Goal: Information Seeking & Learning: Find specific fact

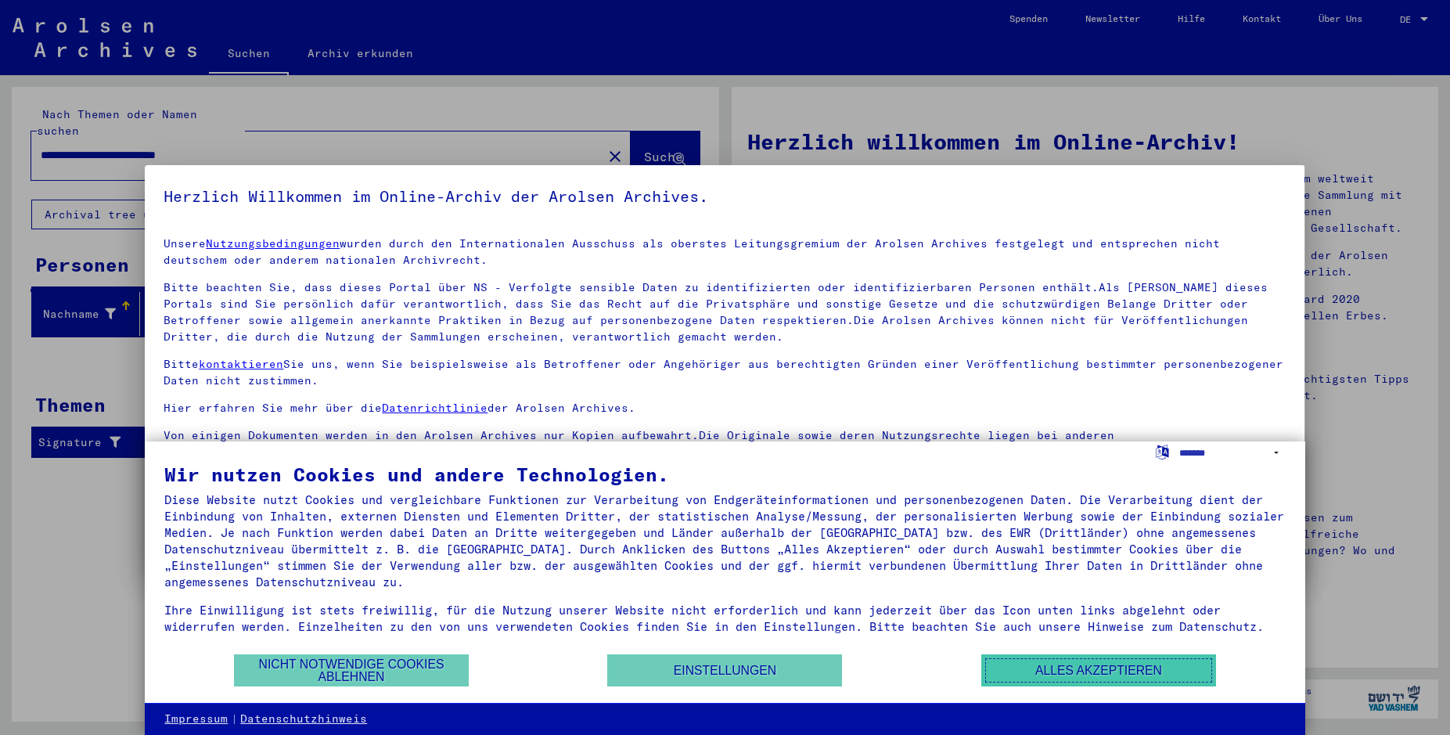
click at [1023, 664] on button "Alles akzeptieren" at bounding box center [1098, 670] width 235 height 32
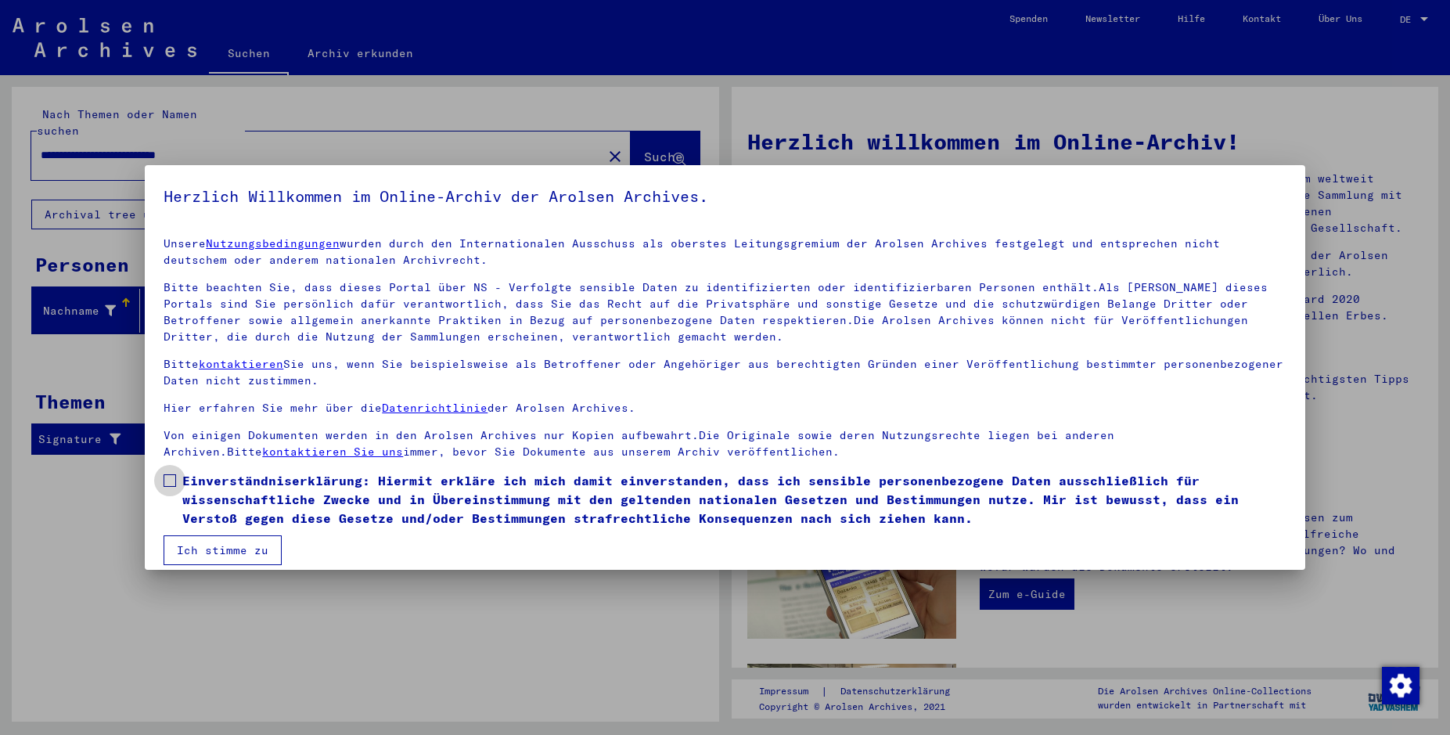
click at [170, 476] on span at bounding box center [170, 480] width 13 height 13
click at [239, 543] on button "Ich stimme zu" at bounding box center [223, 550] width 118 height 30
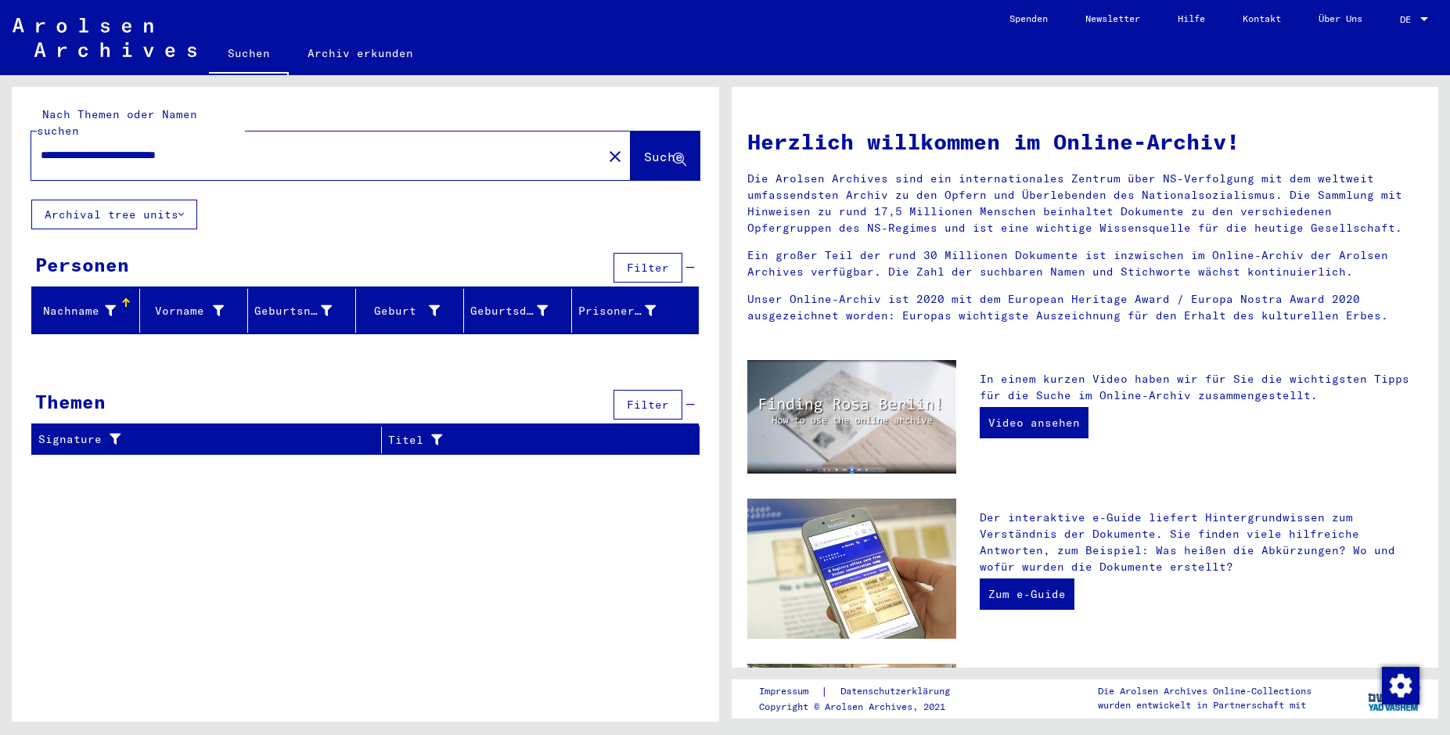
drag, startPoint x: 248, startPoint y: 142, endPoint x: 118, endPoint y: 150, distance: 130.2
click at [118, 150] on input "**********" at bounding box center [312, 155] width 543 height 16
click at [644, 149] on span "Suche" at bounding box center [663, 157] width 39 height 16
click at [87, 147] on input "**********" at bounding box center [312, 155] width 543 height 16
click at [644, 149] on span "Suche" at bounding box center [663, 157] width 39 height 16
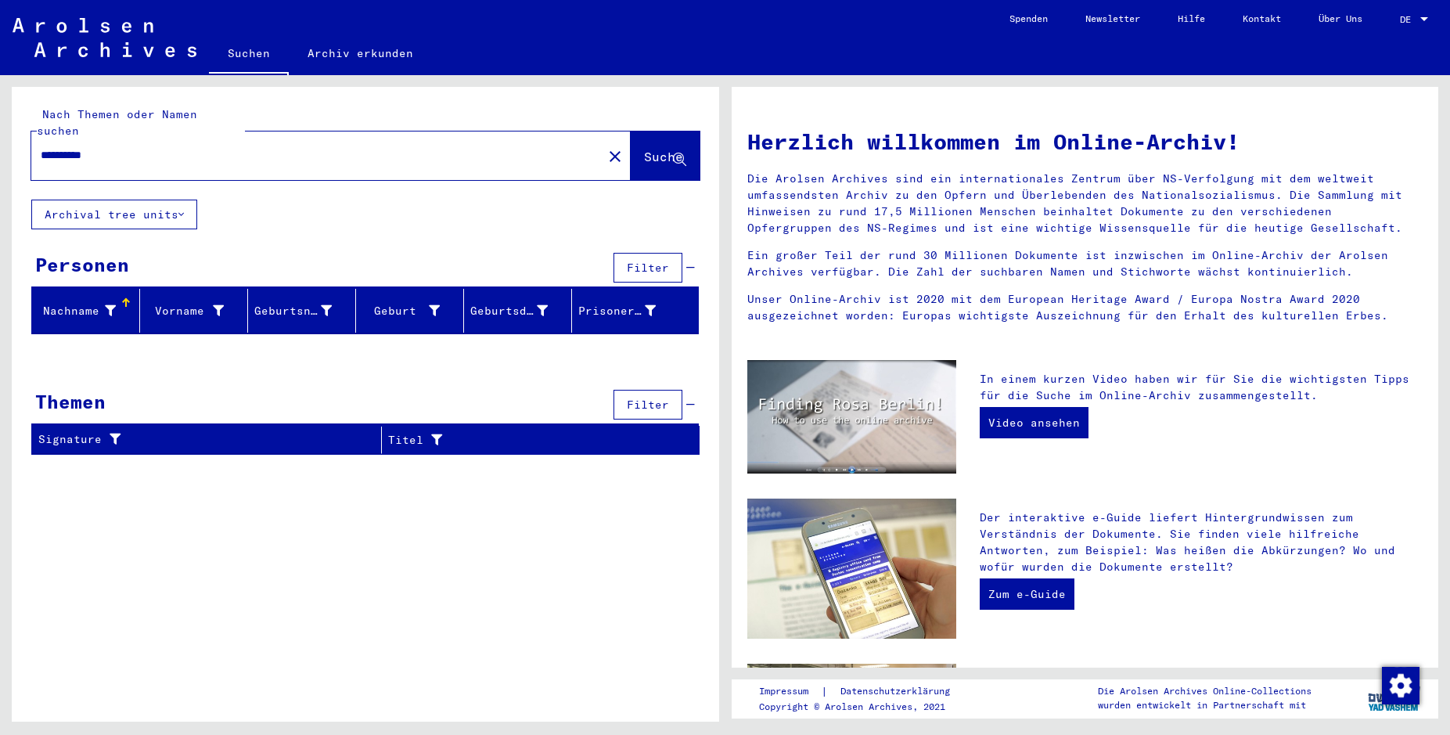
click at [81, 147] on input "**********" at bounding box center [312, 155] width 543 height 16
click at [107, 147] on input "**********" at bounding box center [312, 155] width 543 height 16
click at [644, 149] on span "Suche" at bounding box center [663, 157] width 39 height 16
click at [80, 147] on input "**********" at bounding box center [312, 155] width 543 height 16
click at [113, 147] on input "**********" at bounding box center [312, 155] width 543 height 16
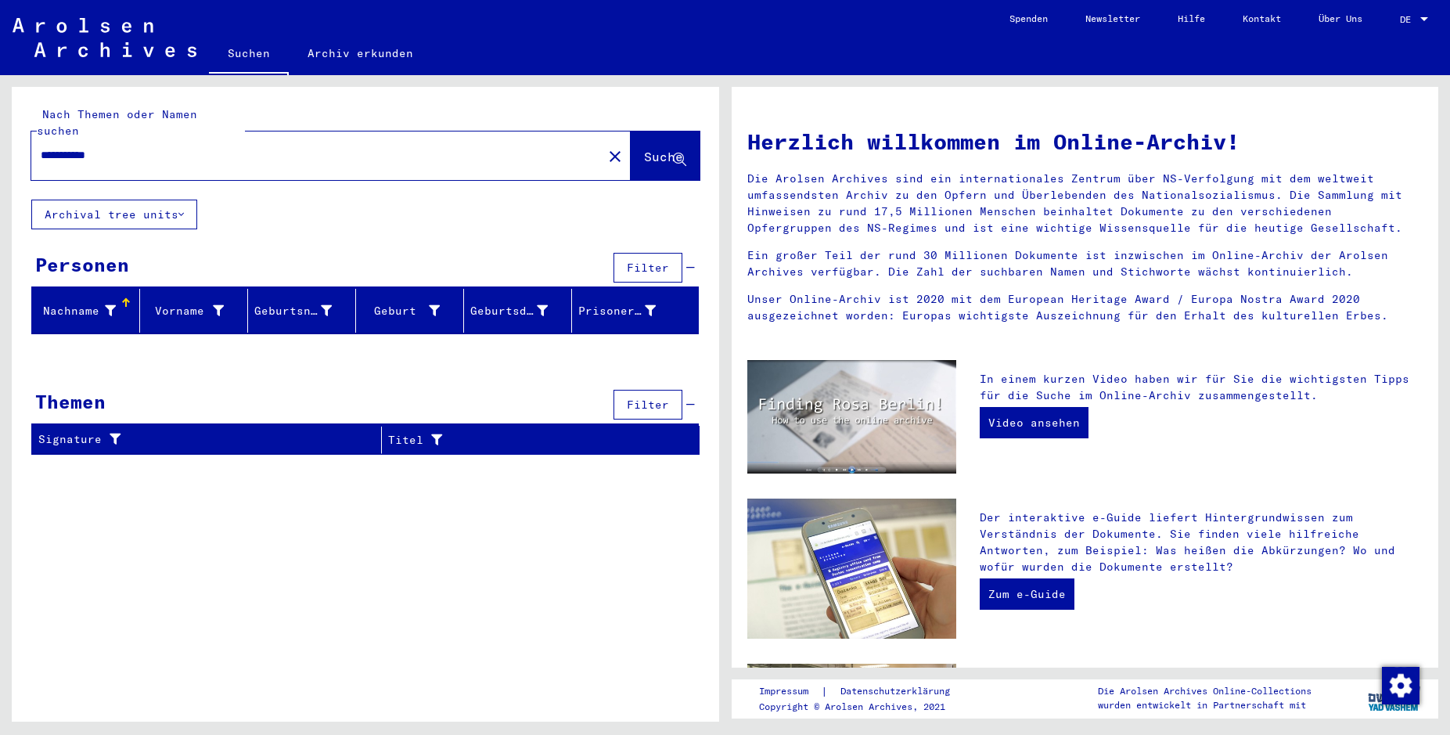
type input "**********"
click at [644, 149] on span "Suche" at bounding box center [663, 157] width 39 height 16
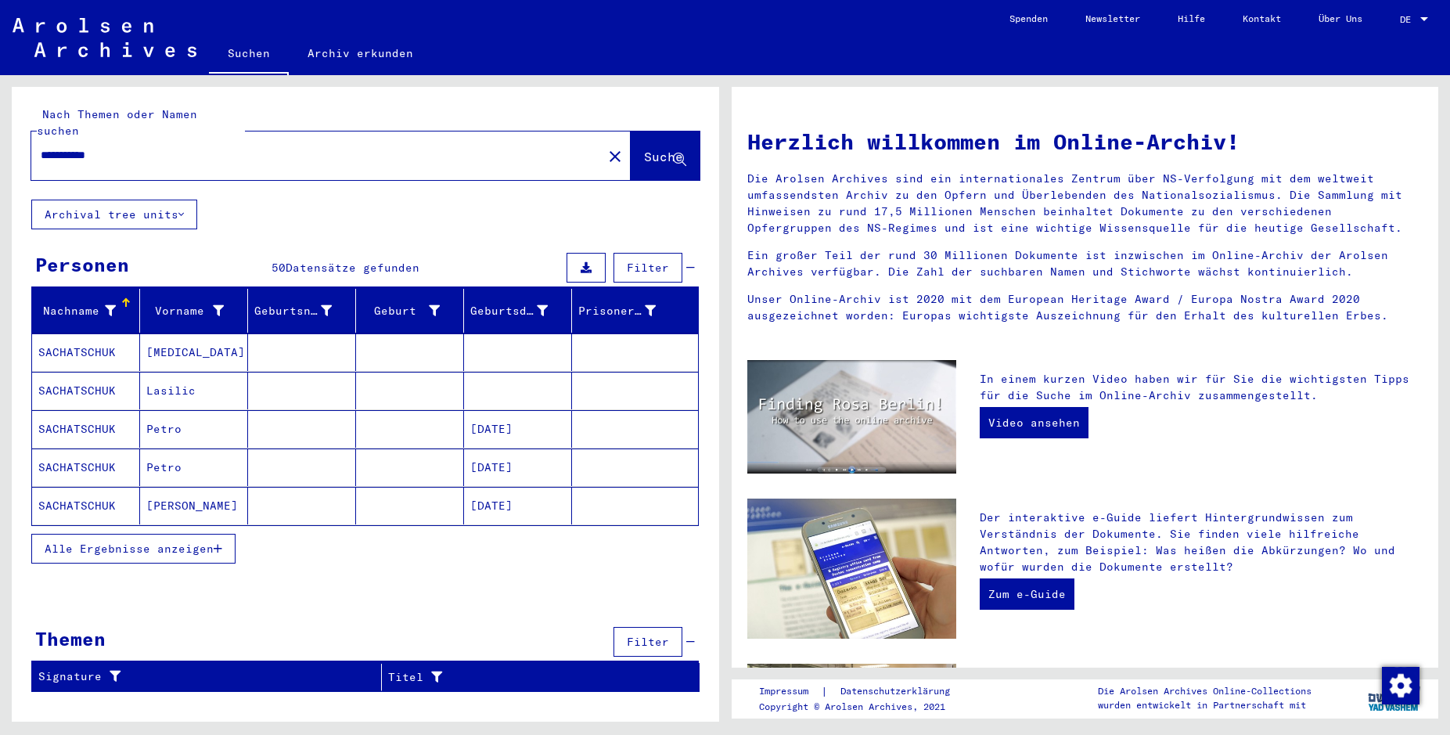
click at [155, 541] on span "Alle Ergebnisse anzeigen" at bounding box center [129, 548] width 169 height 14
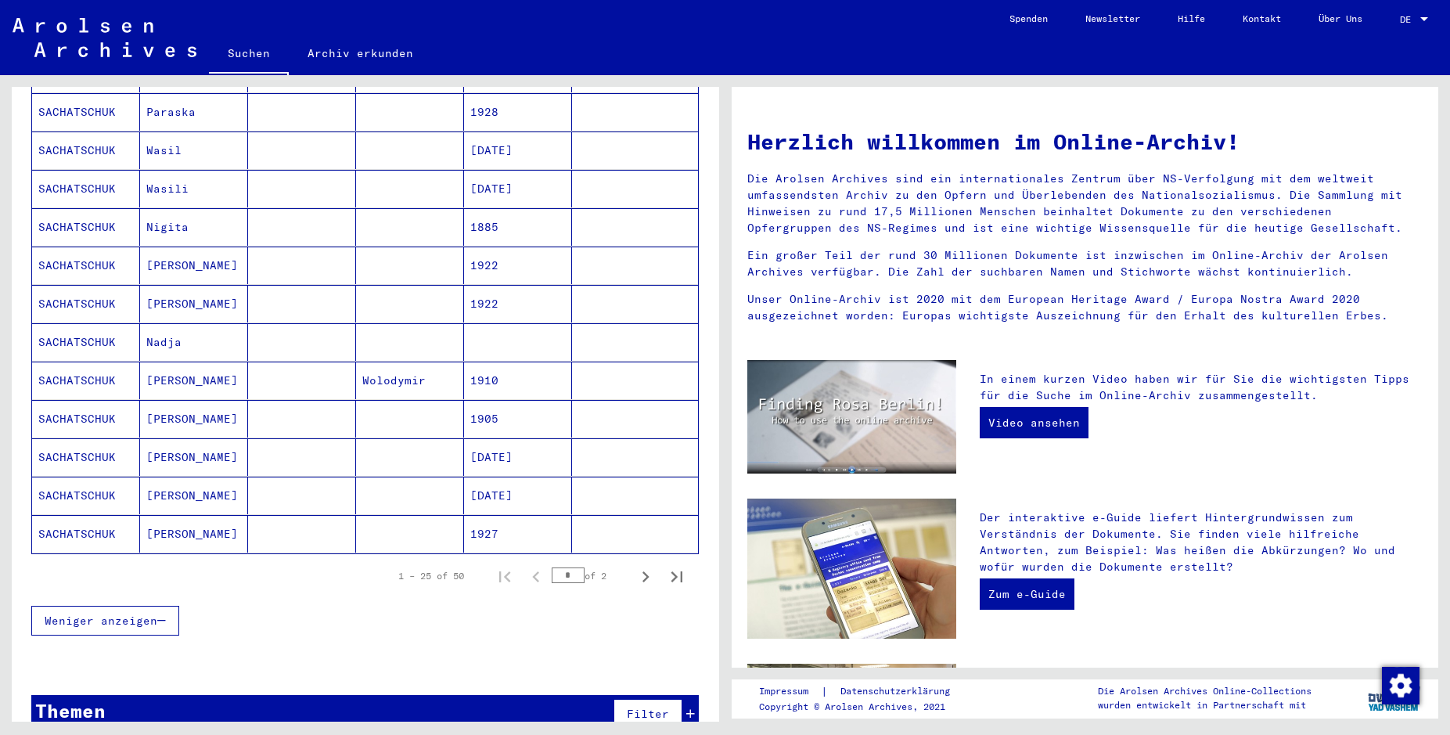
scroll to position [753, 0]
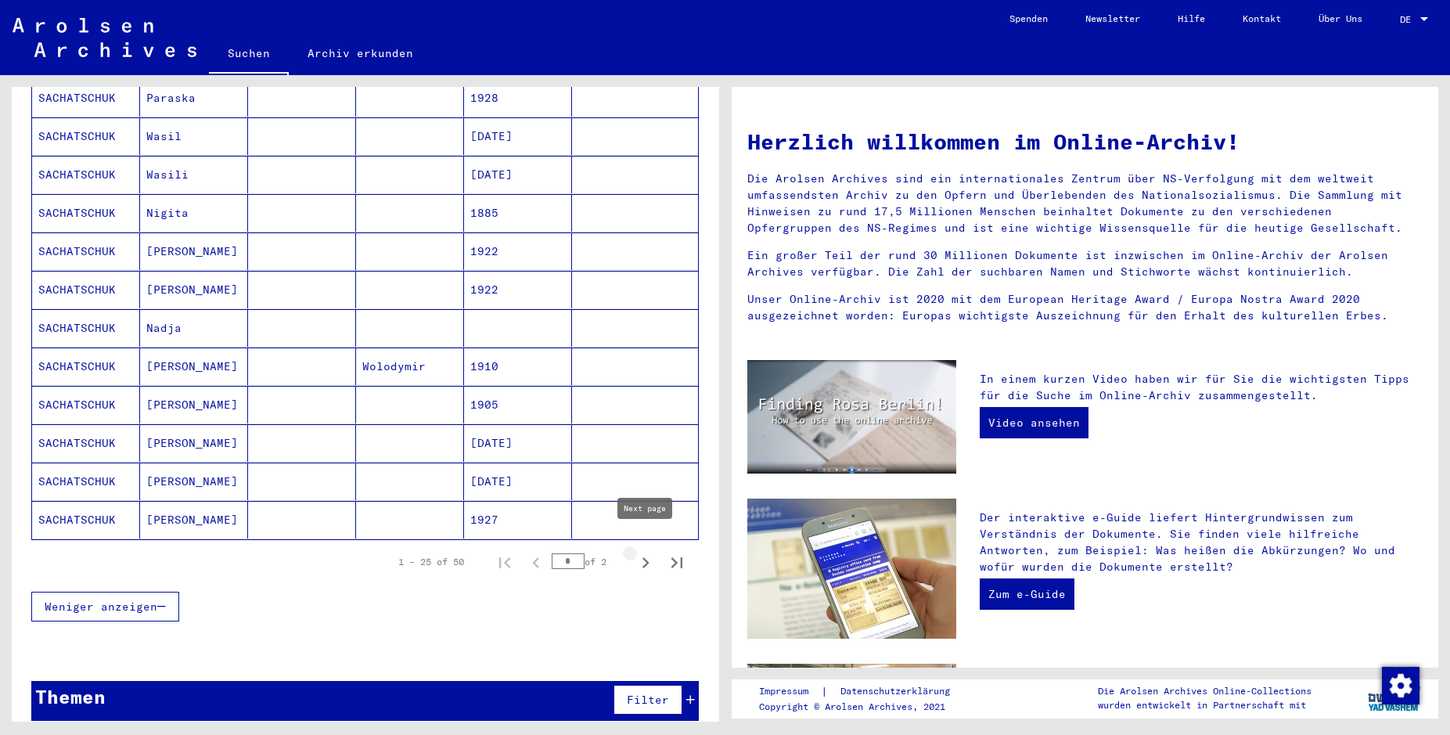
click at [644, 552] on icon "Next page" at bounding box center [645, 563] width 22 height 22
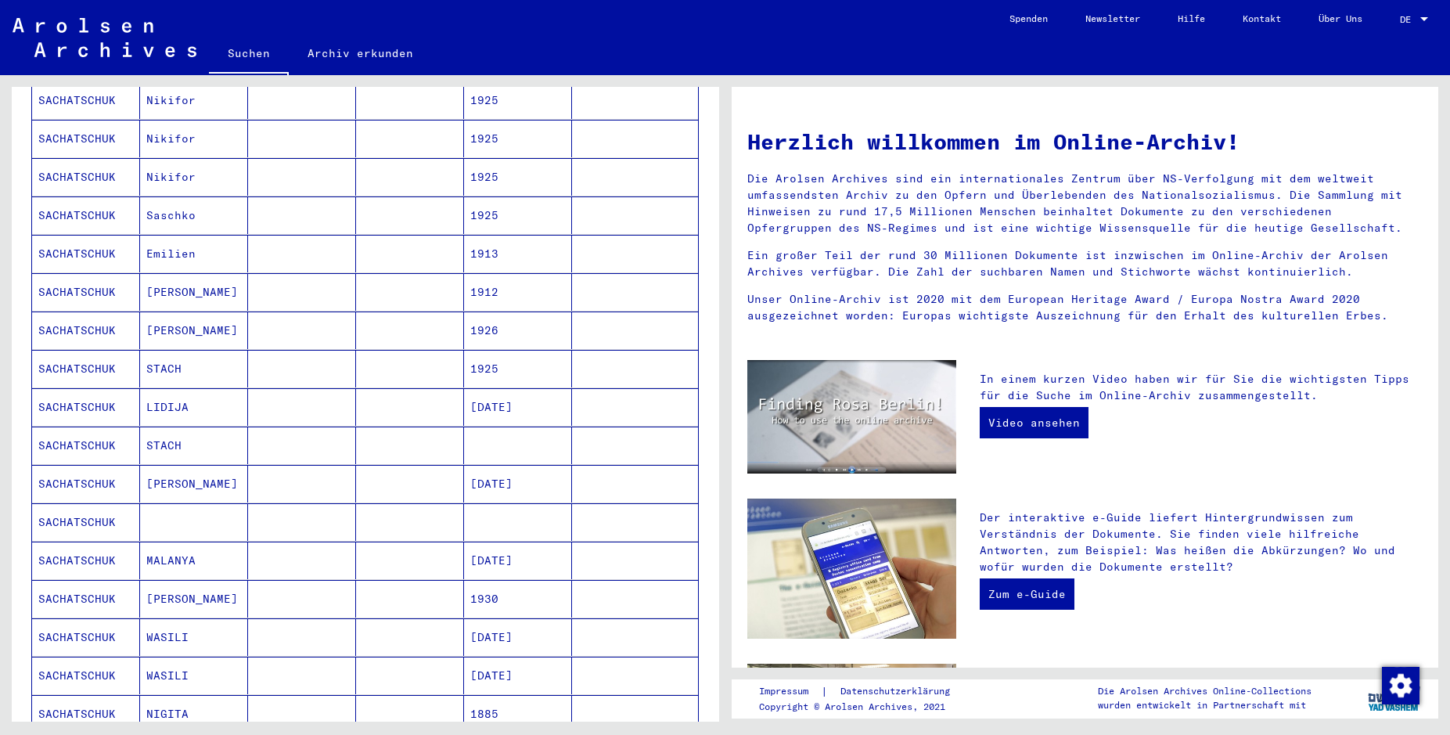
scroll to position [584, 0]
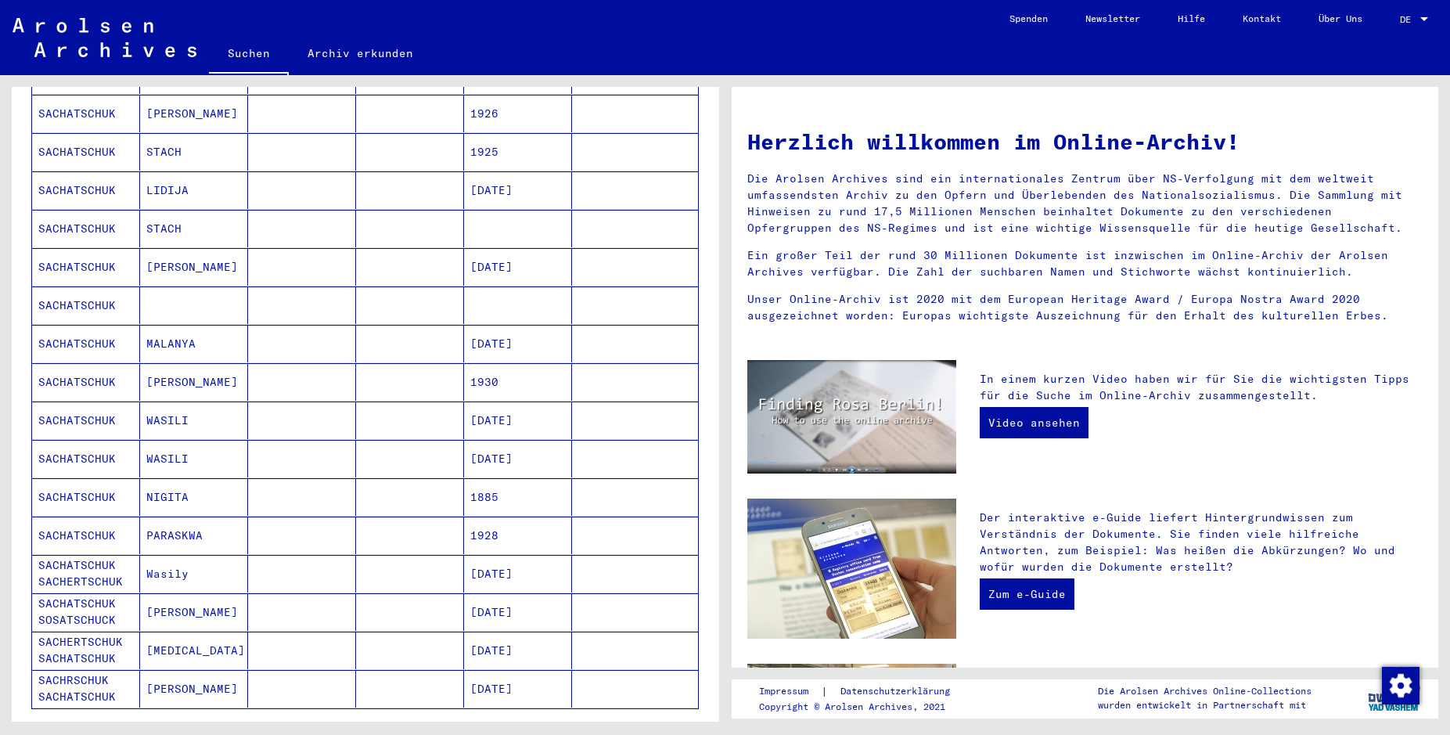
click at [394, 518] on mat-cell at bounding box center [410, 535] width 108 height 38
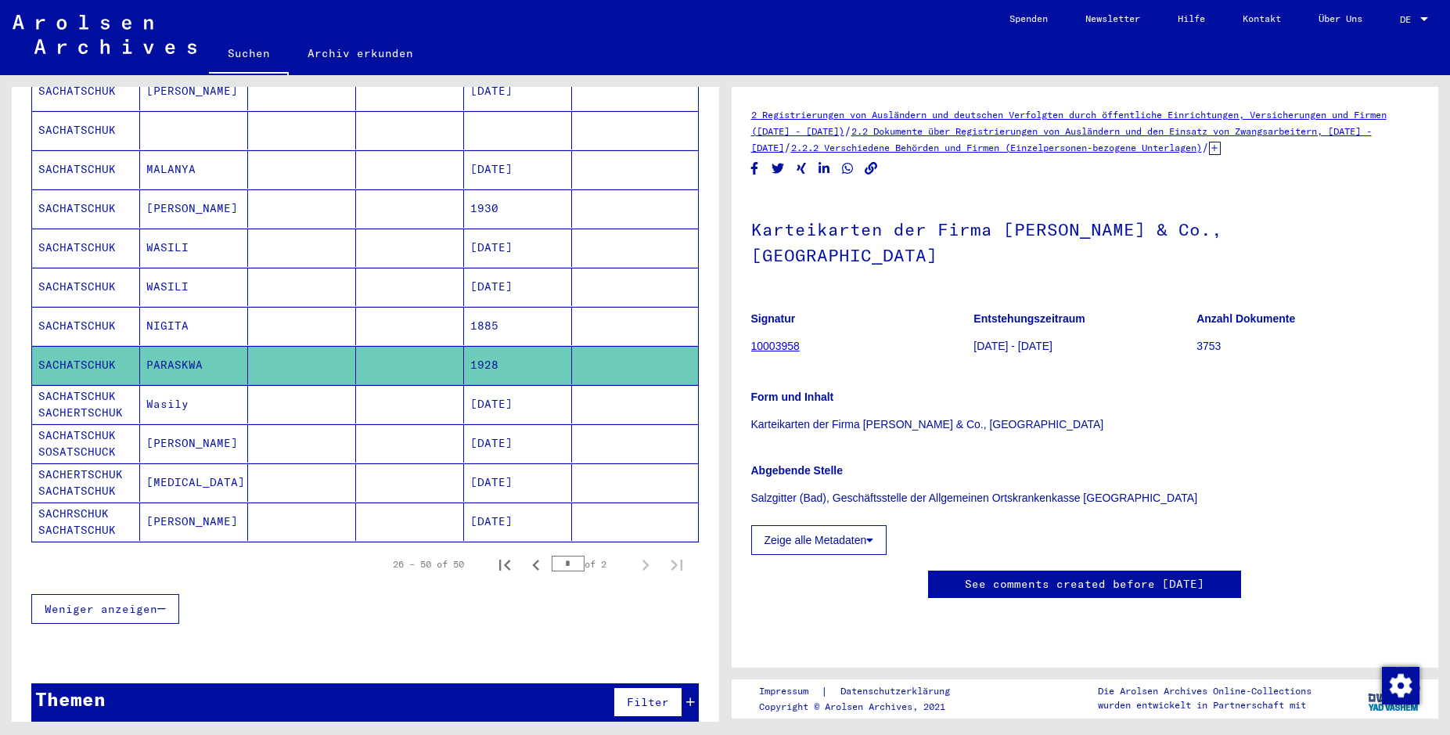
scroll to position [772, 0]
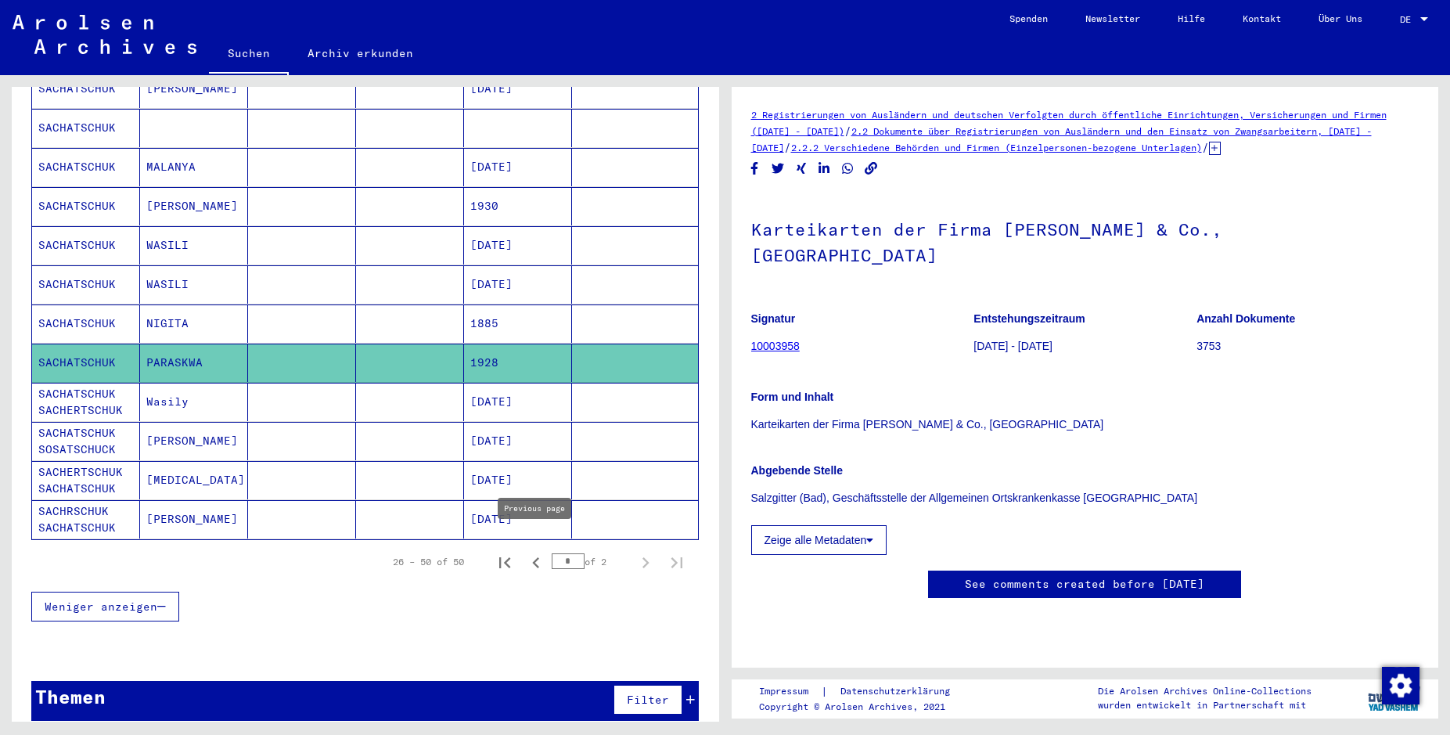
click at [532, 552] on icon "Previous page" at bounding box center [536, 563] width 22 height 22
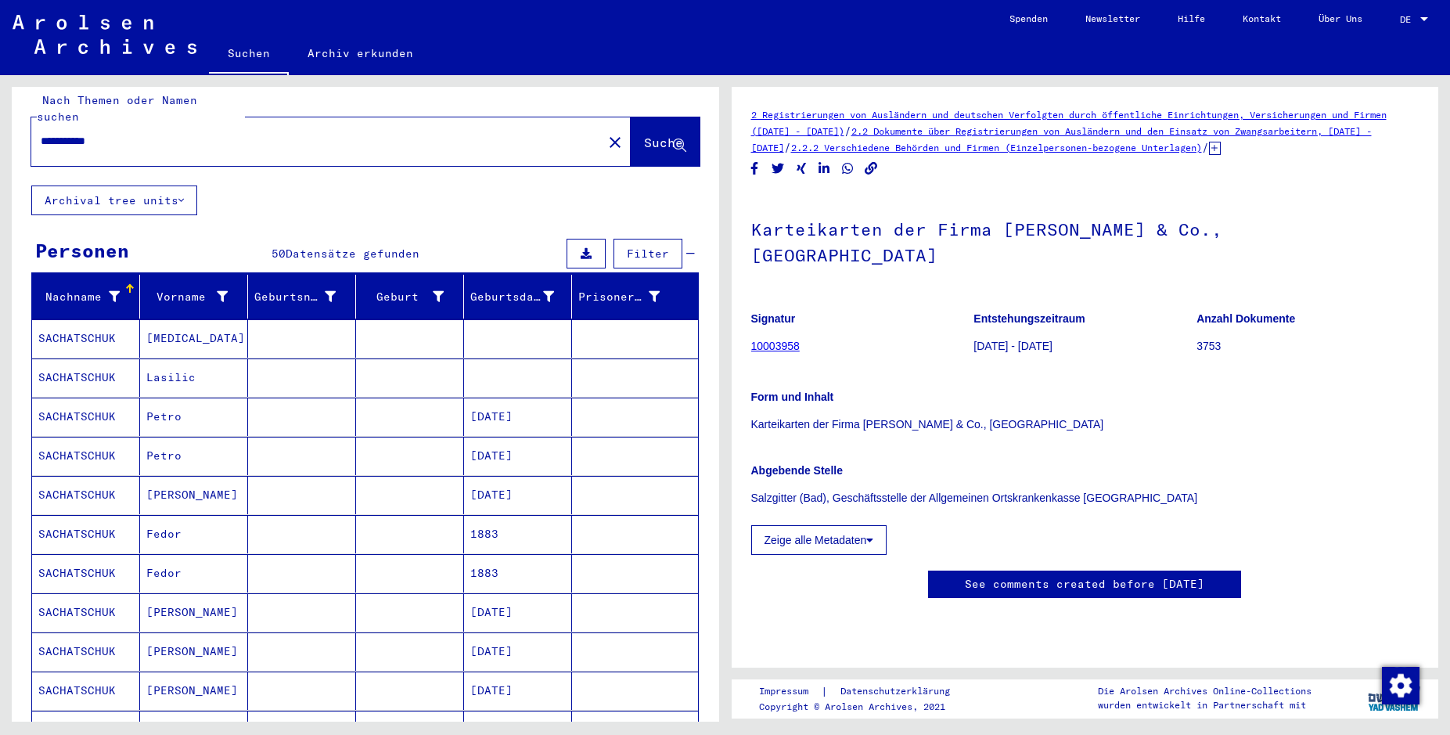
scroll to position [12, 0]
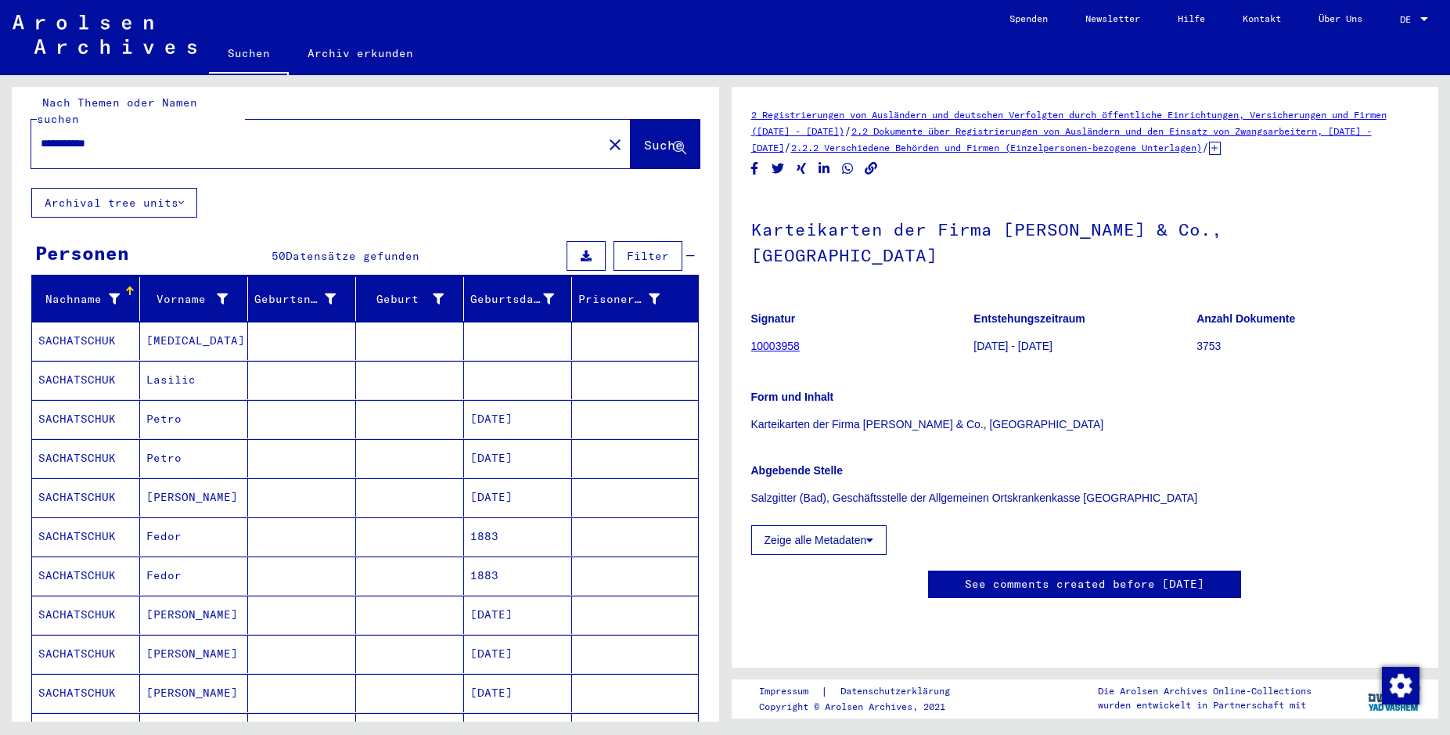
click at [421, 322] on mat-cell at bounding box center [410, 341] width 108 height 38
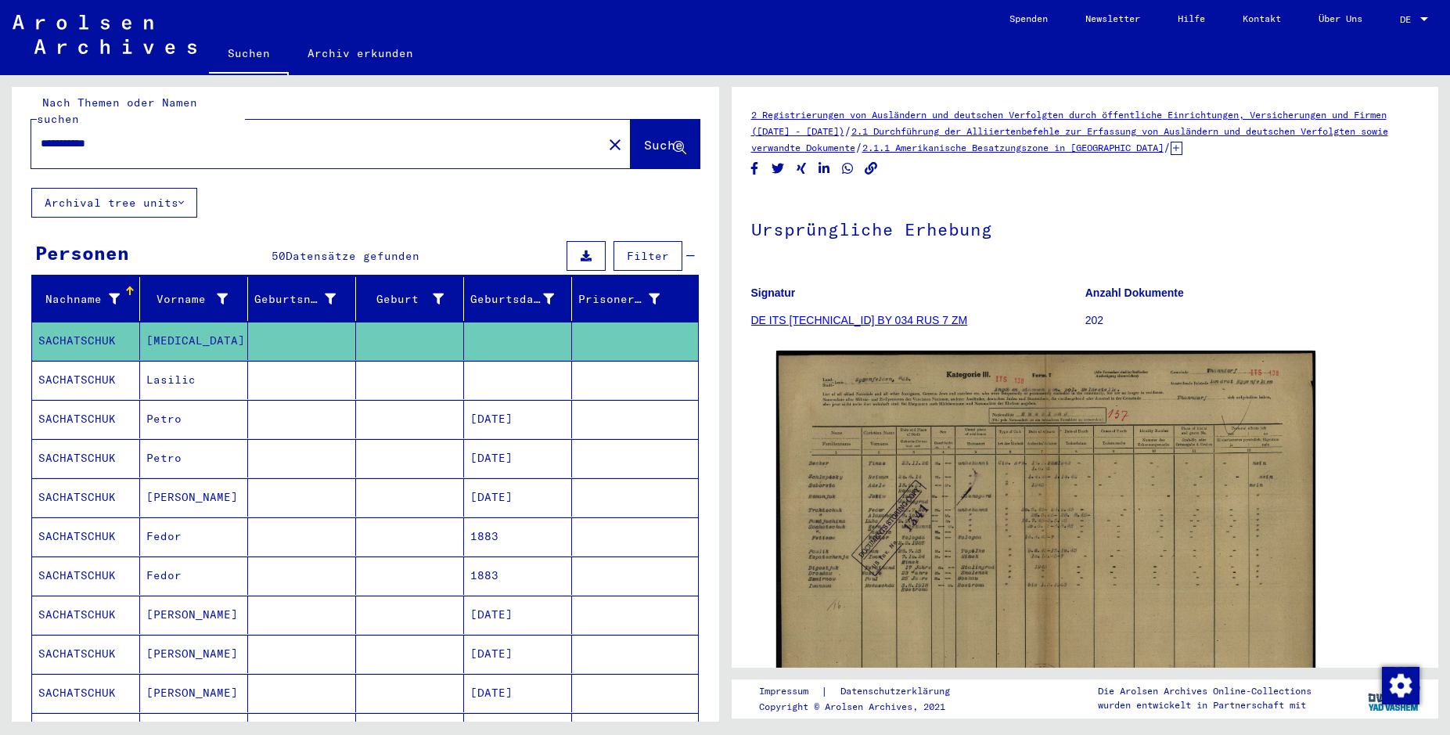
click at [415, 361] on mat-cell at bounding box center [410, 380] width 108 height 38
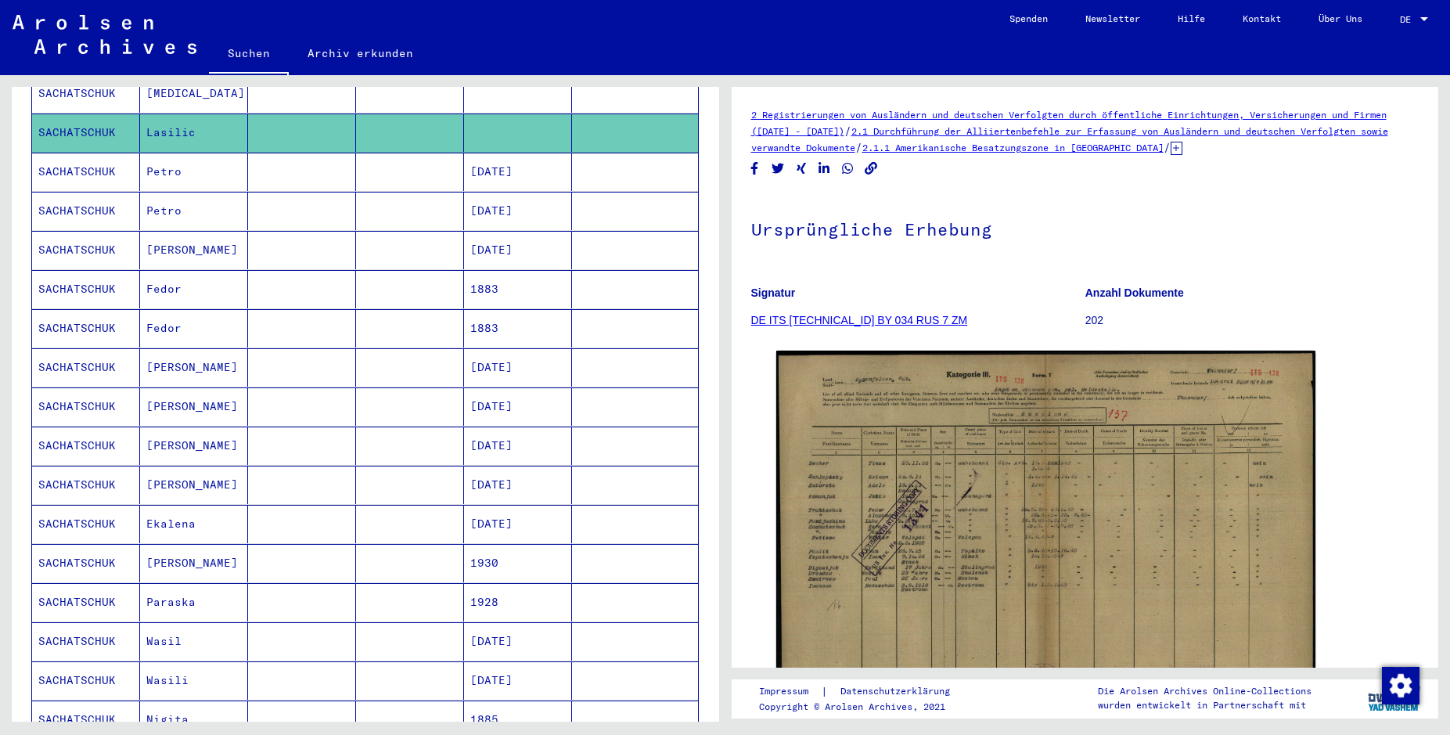
scroll to position [265, 0]
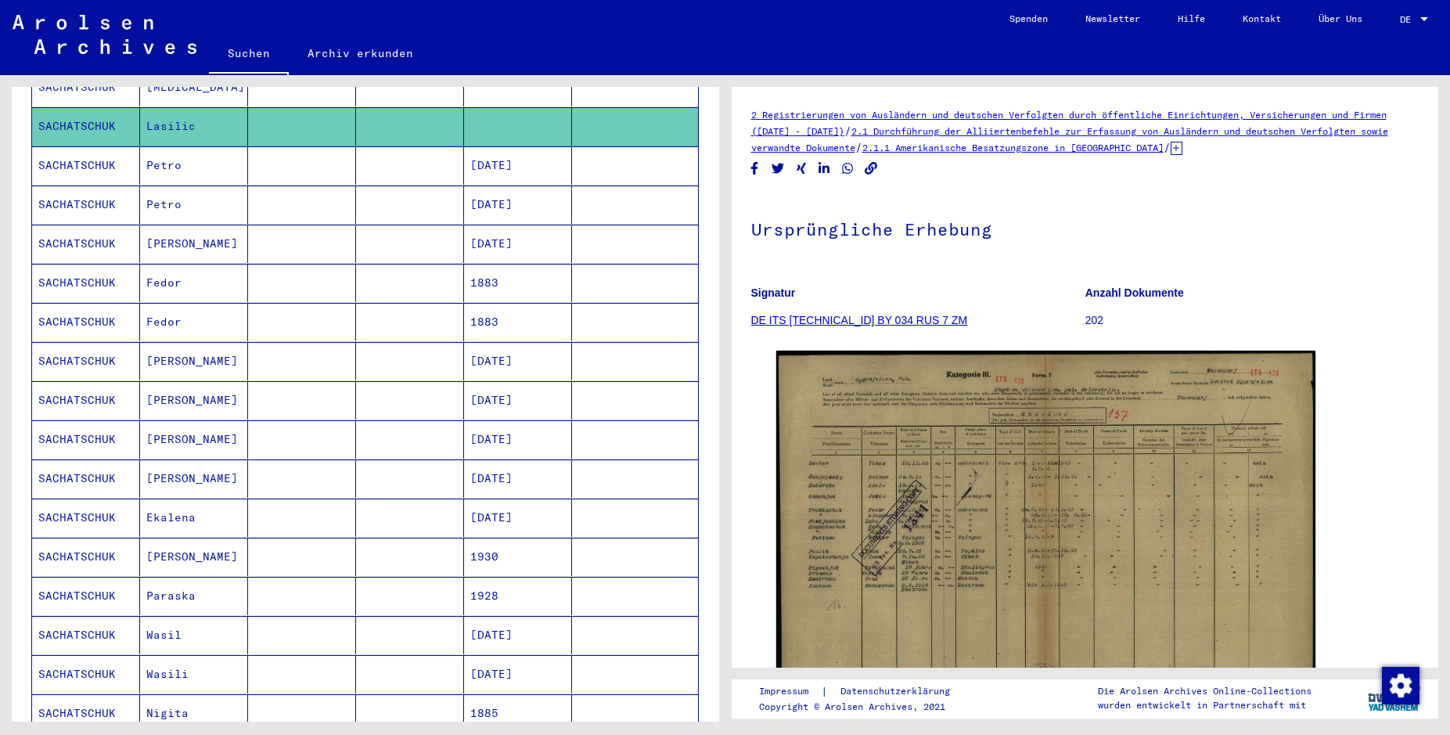
click at [416, 420] on mat-cell at bounding box center [410, 439] width 108 height 38
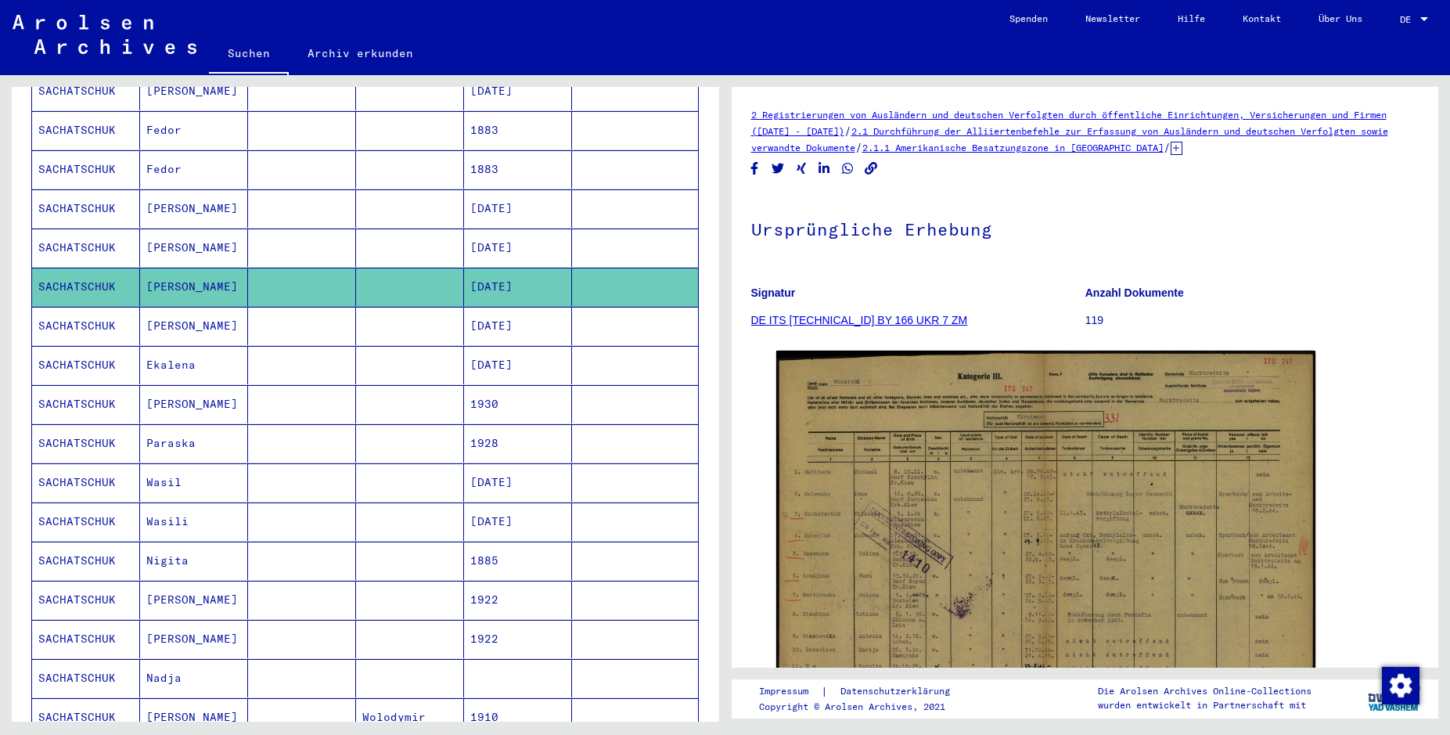
scroll to position [434, 0]
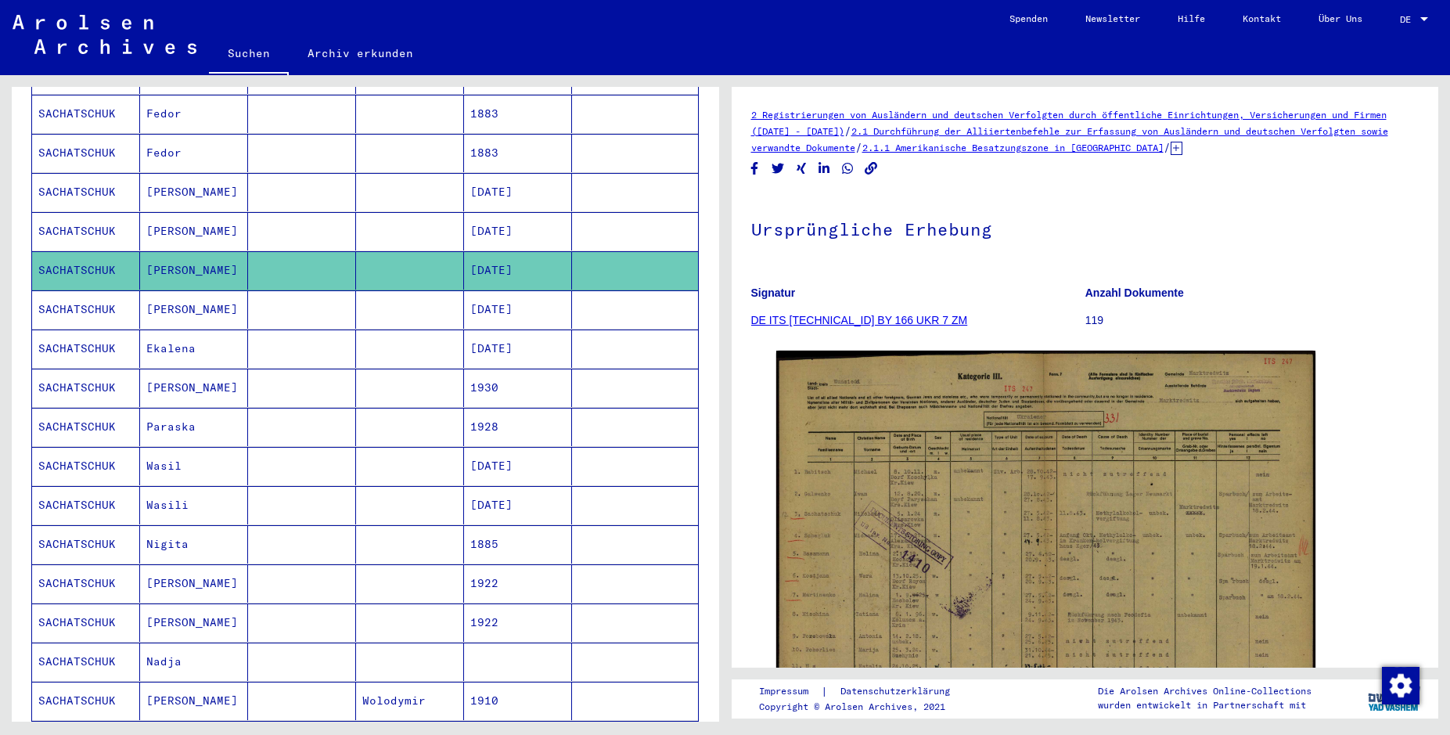
click at [422, 410] on mat-cell at bounding box center [410, 427] width 108 height 38
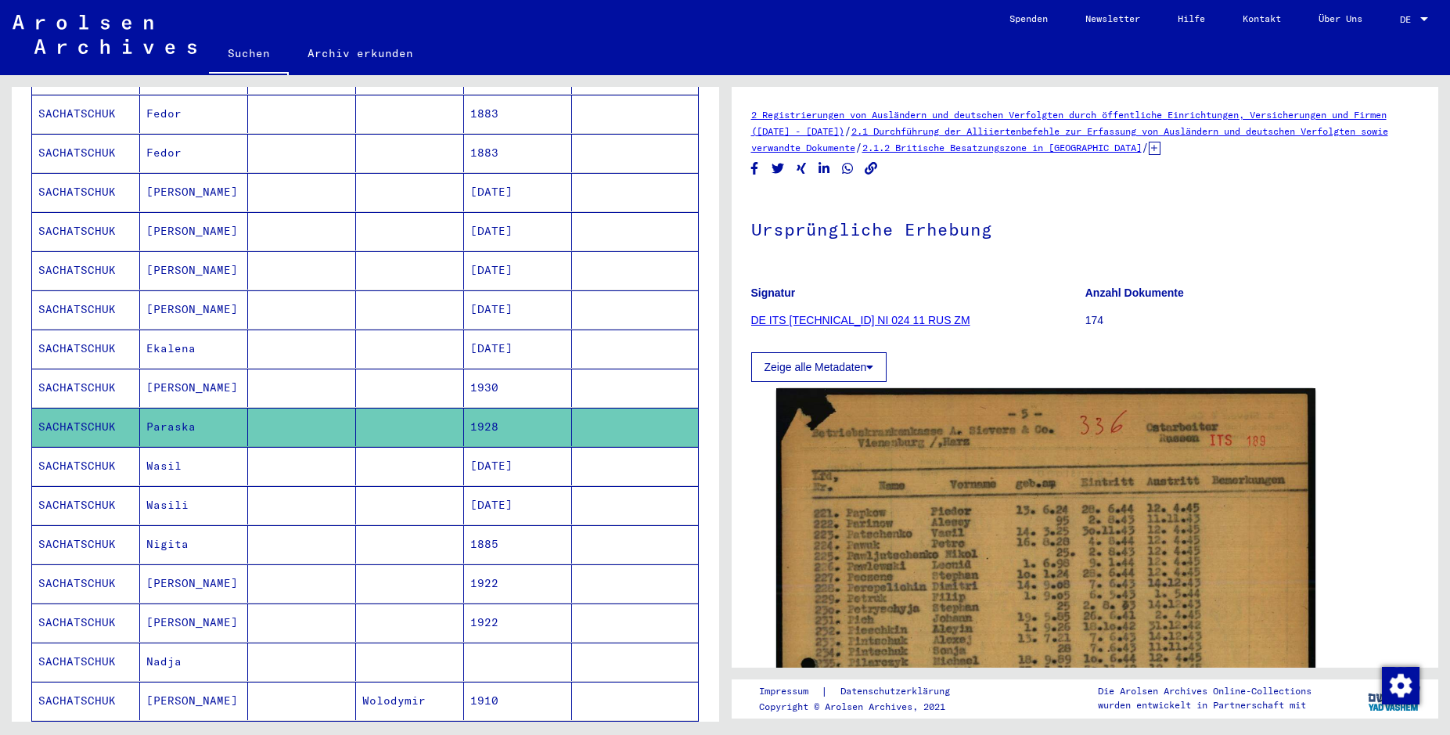
click at [412, 487] on mat-cell at bounding box center [410, 505] width 108 height 38
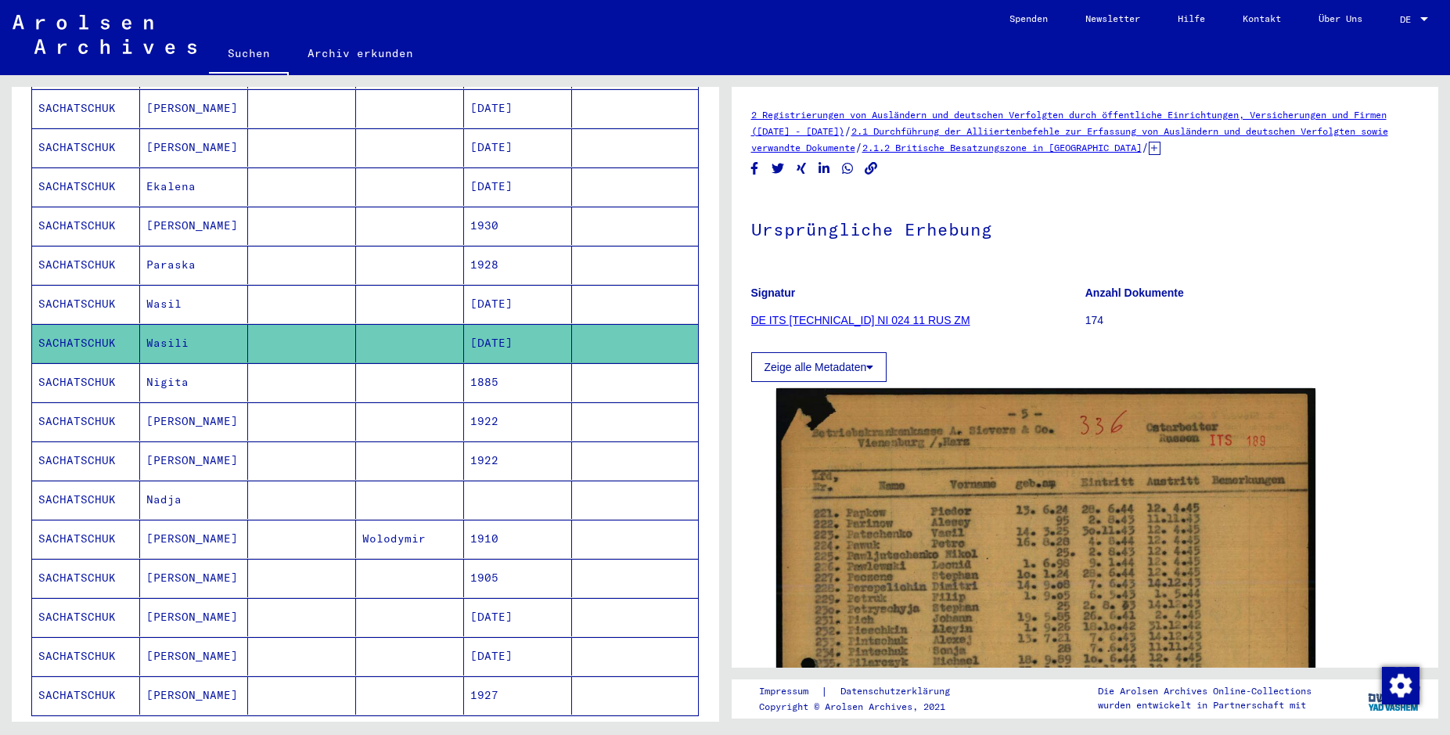
scroll to position [603, 0]
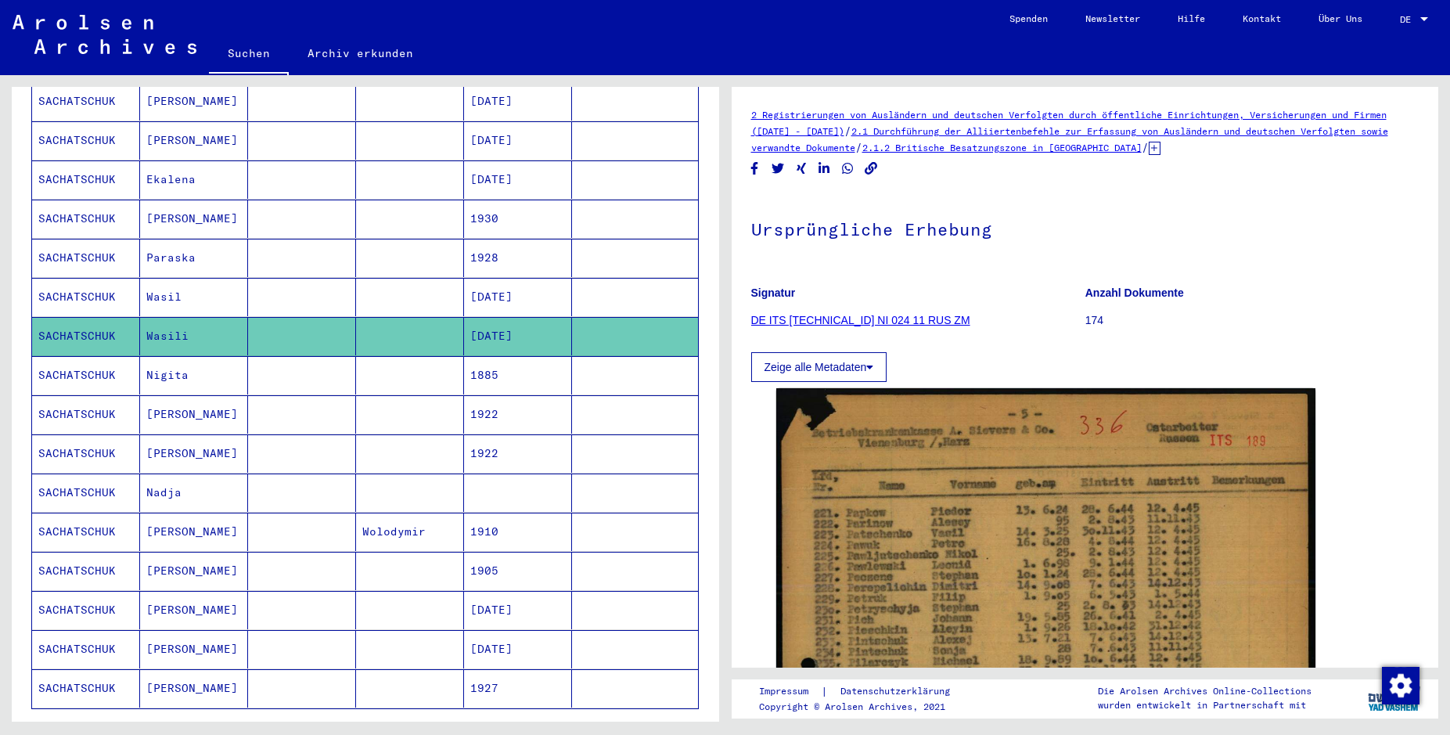
click at [407, 473] on mat-cell at bounding box center [410, 492] width 108 height 38
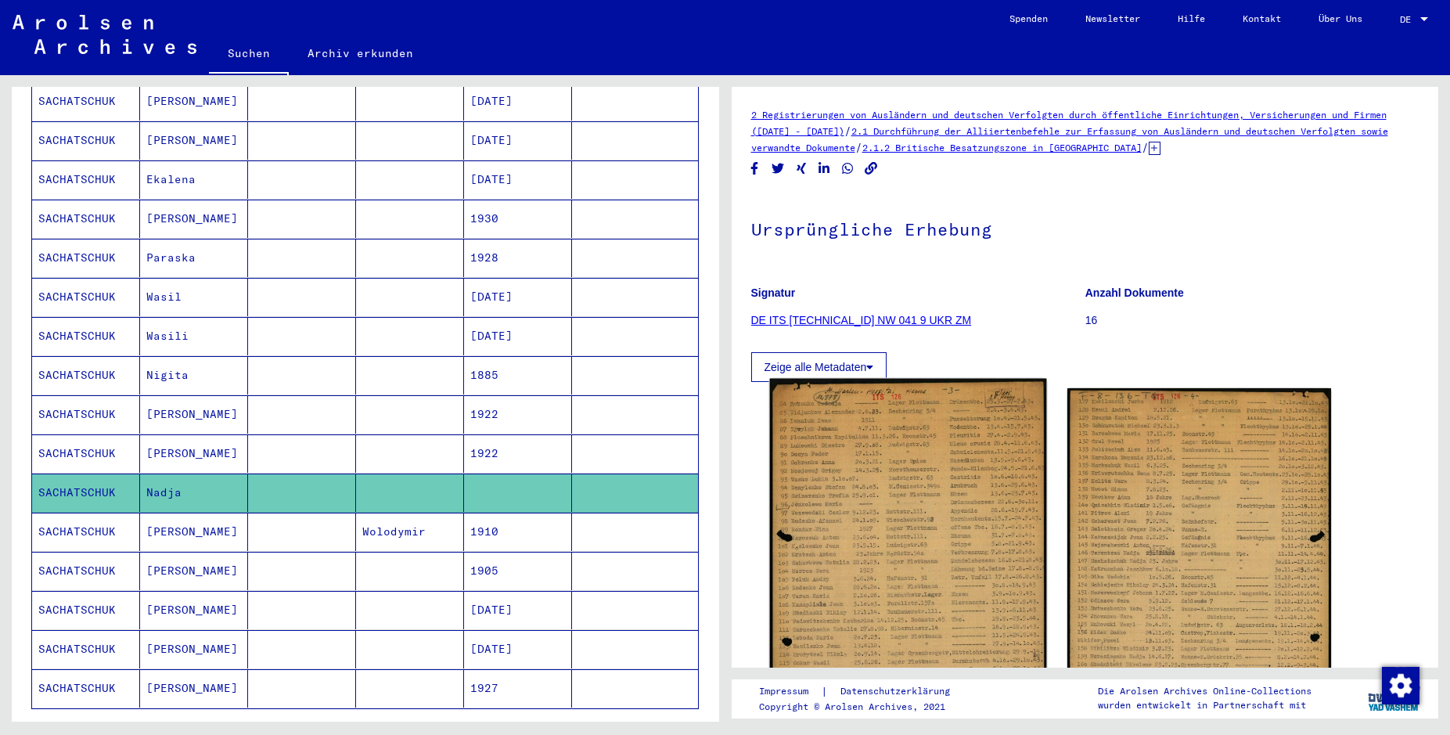
click at [892, 505] on img at bounding box center [907, 578] width 277 height 398
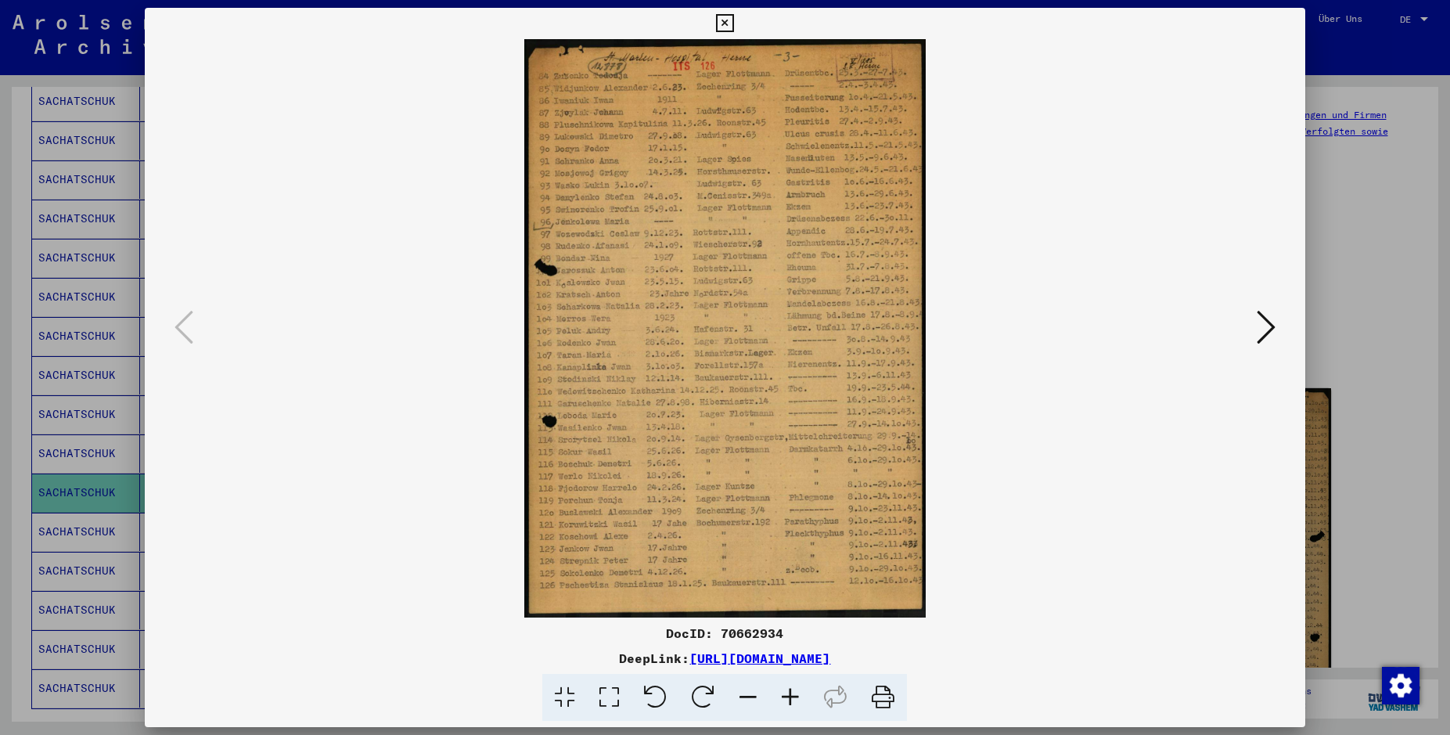
click at [788, 696] on icon at bounding box center [790, 698] width 42 height 48
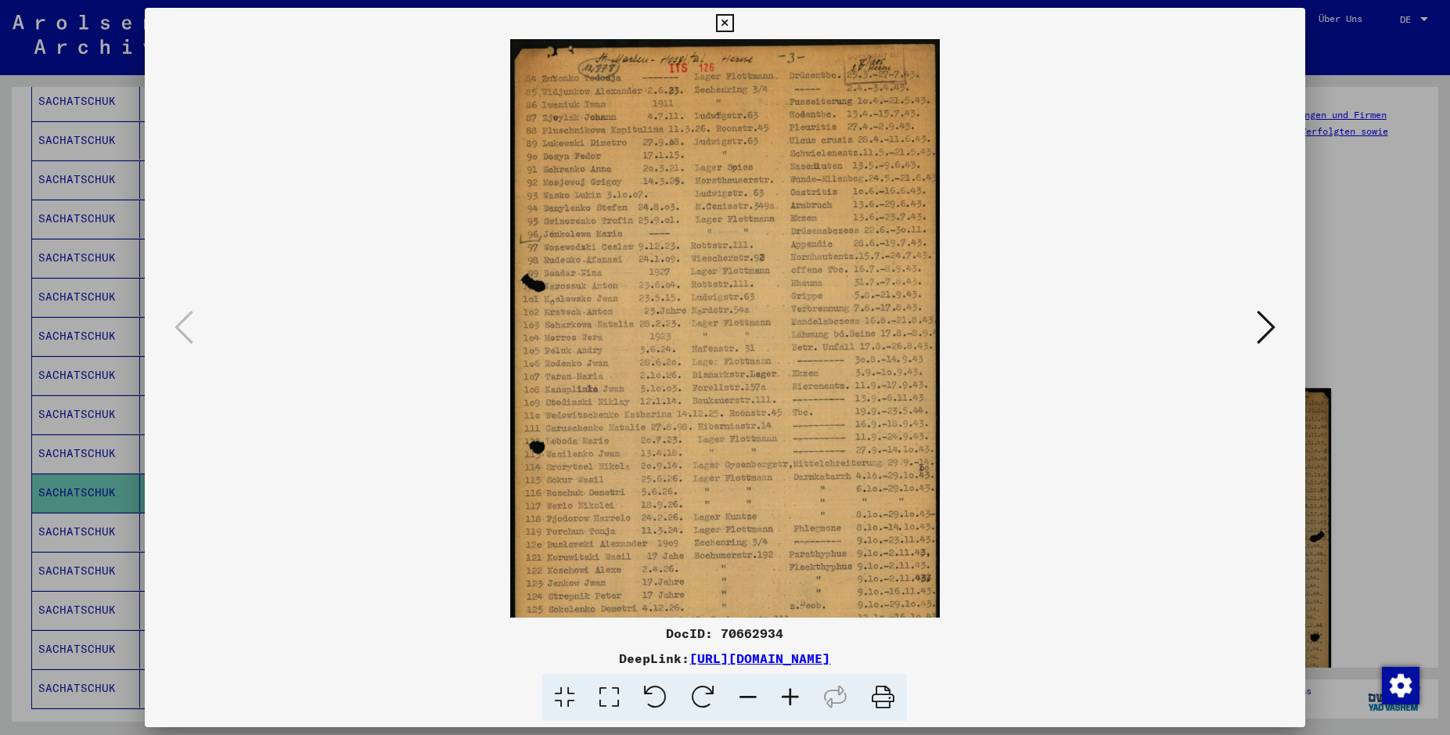
click at [788, 696] on icon at bounding box center [790, 698] width 42 height 48
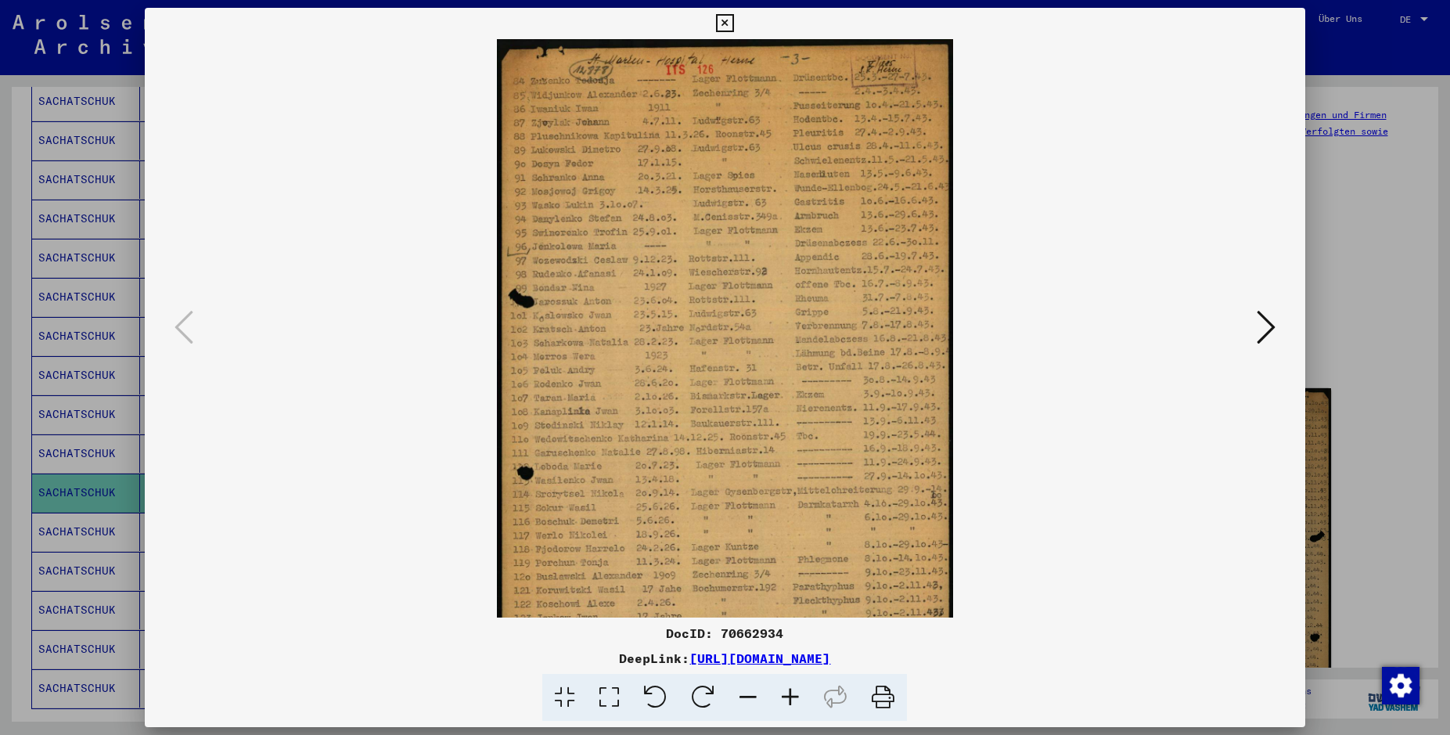
click at [788, 696] on icon at bounding box center [790, 698] width 42 height 48
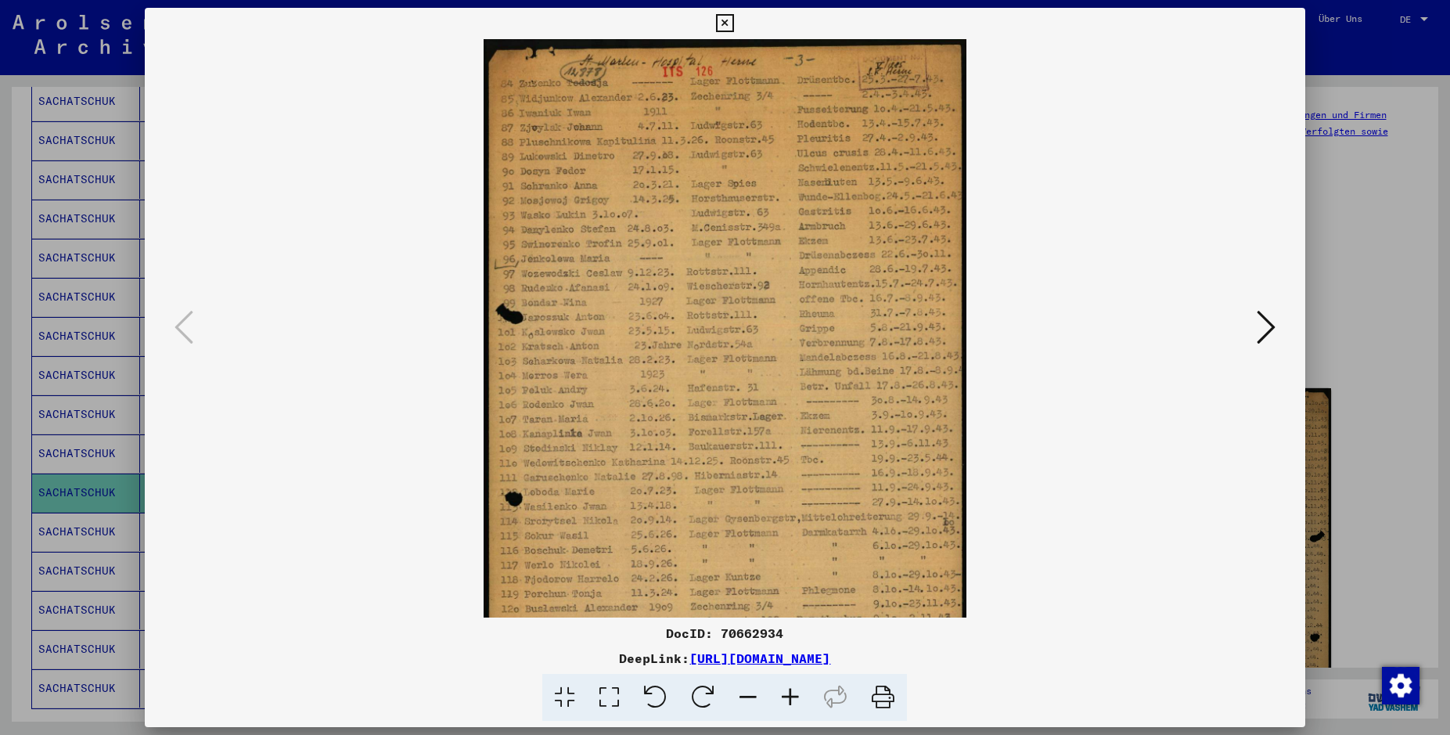
click at [788, 696] on icon at bounding box center [790, 698] width 42 height 48
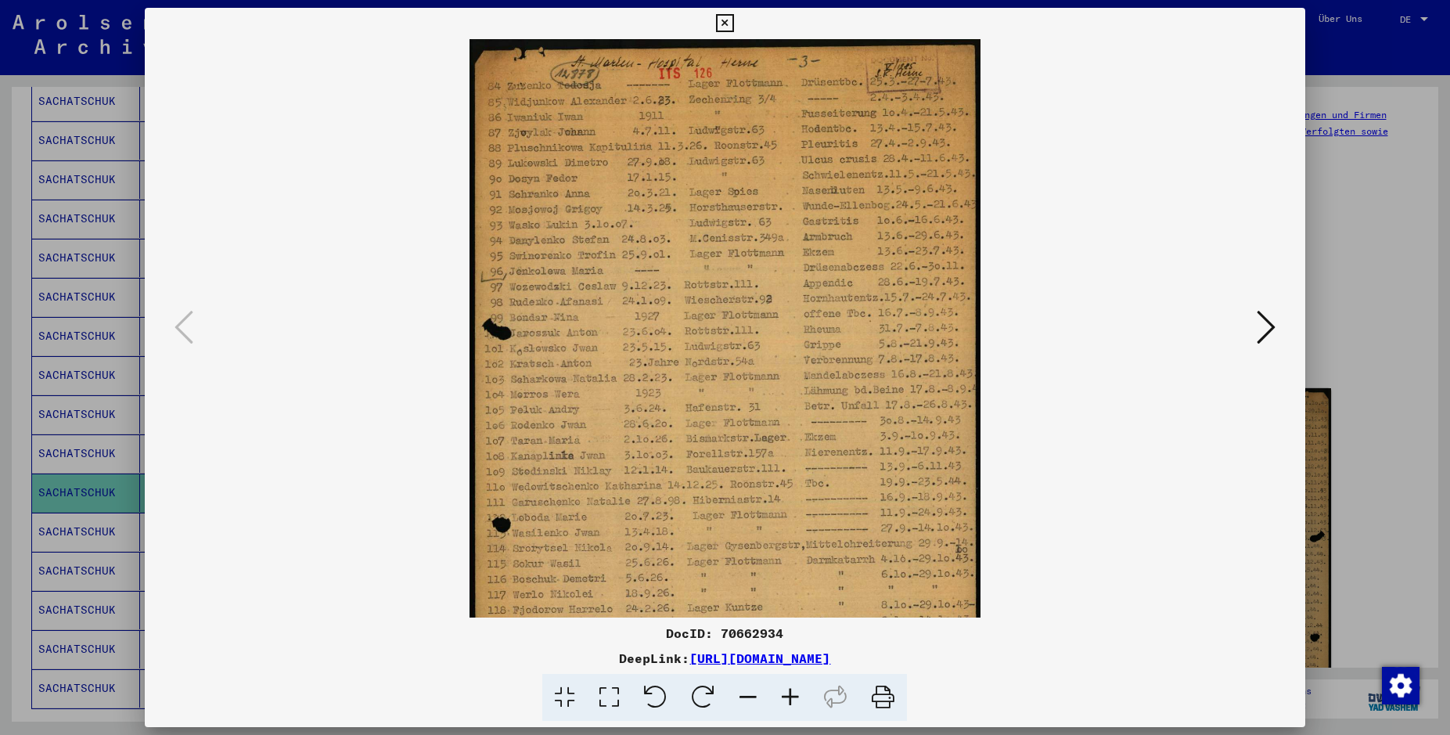
click at [788, 696] on icon at bounding box center [790, 698] width 42 height 48
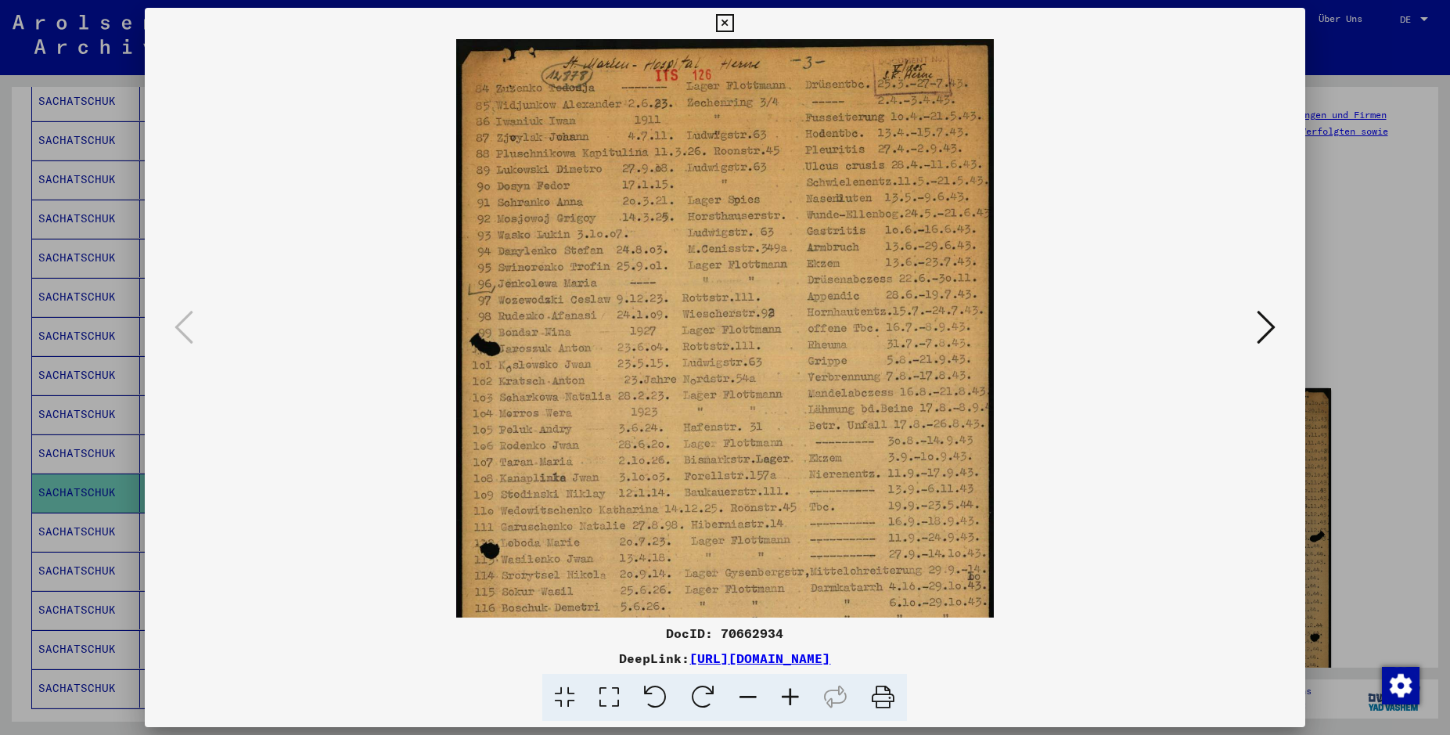
click at [788, 696] on icon at bounding box center [790, 698] width 42 height 48
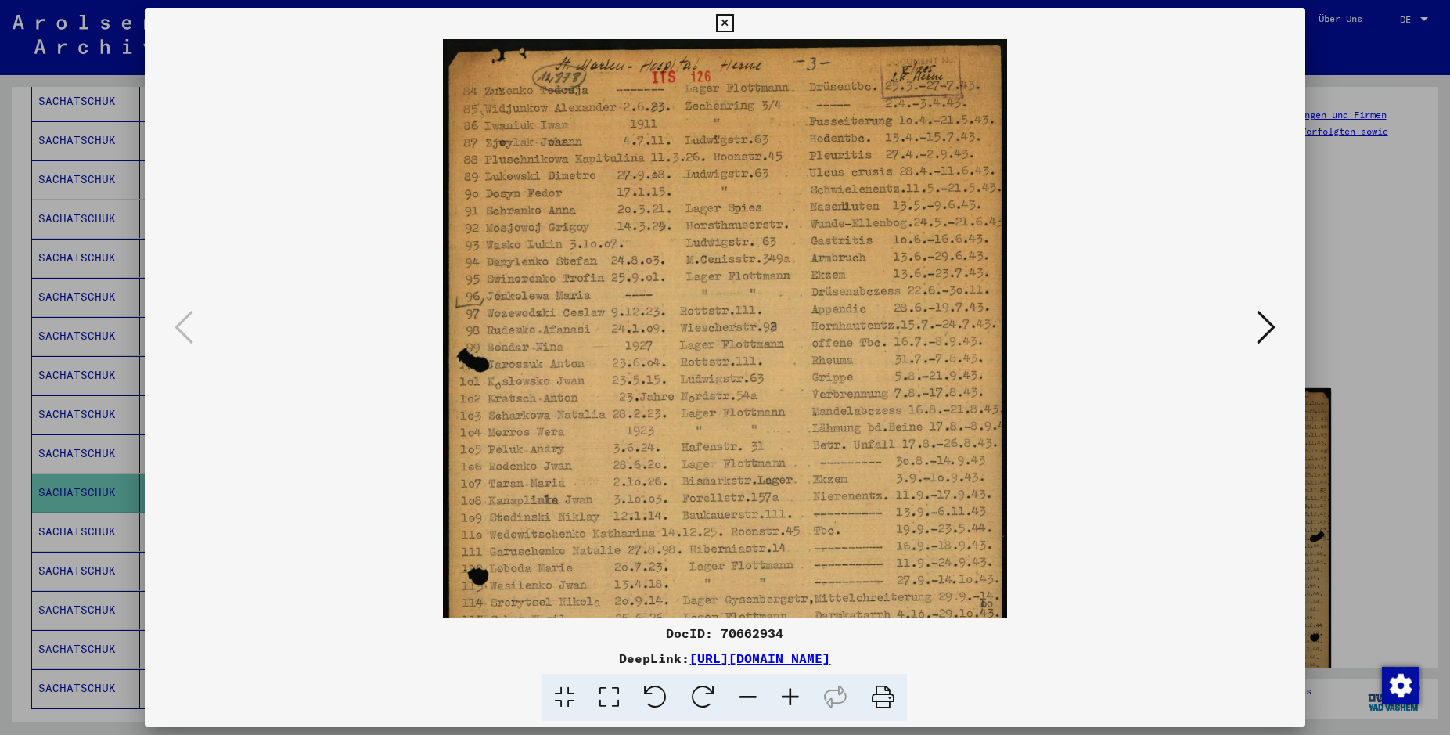
click at [788, 696] on icon at bounding box center [790, 698] width 42 height 48
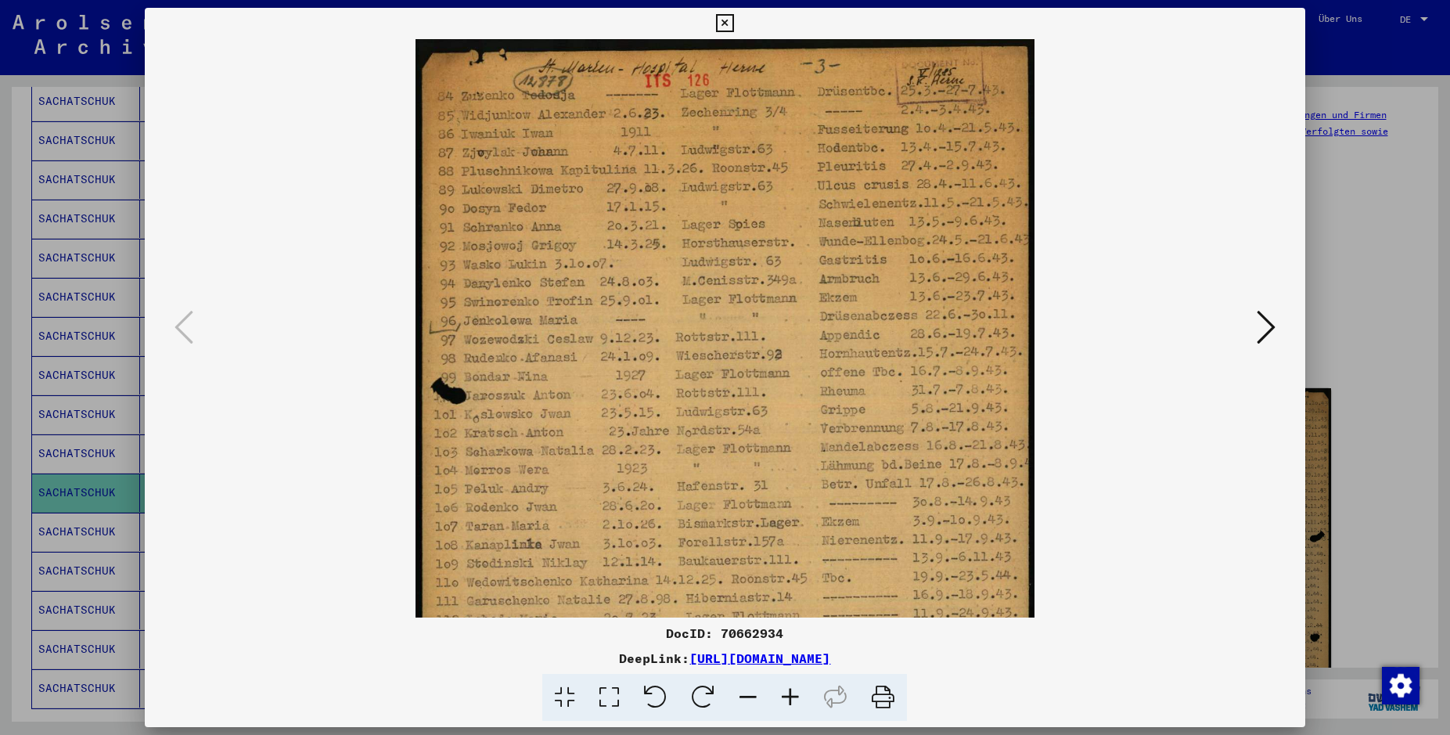
click at [788, 696] on icon at bounding box center [790, 698] width 42 height 48
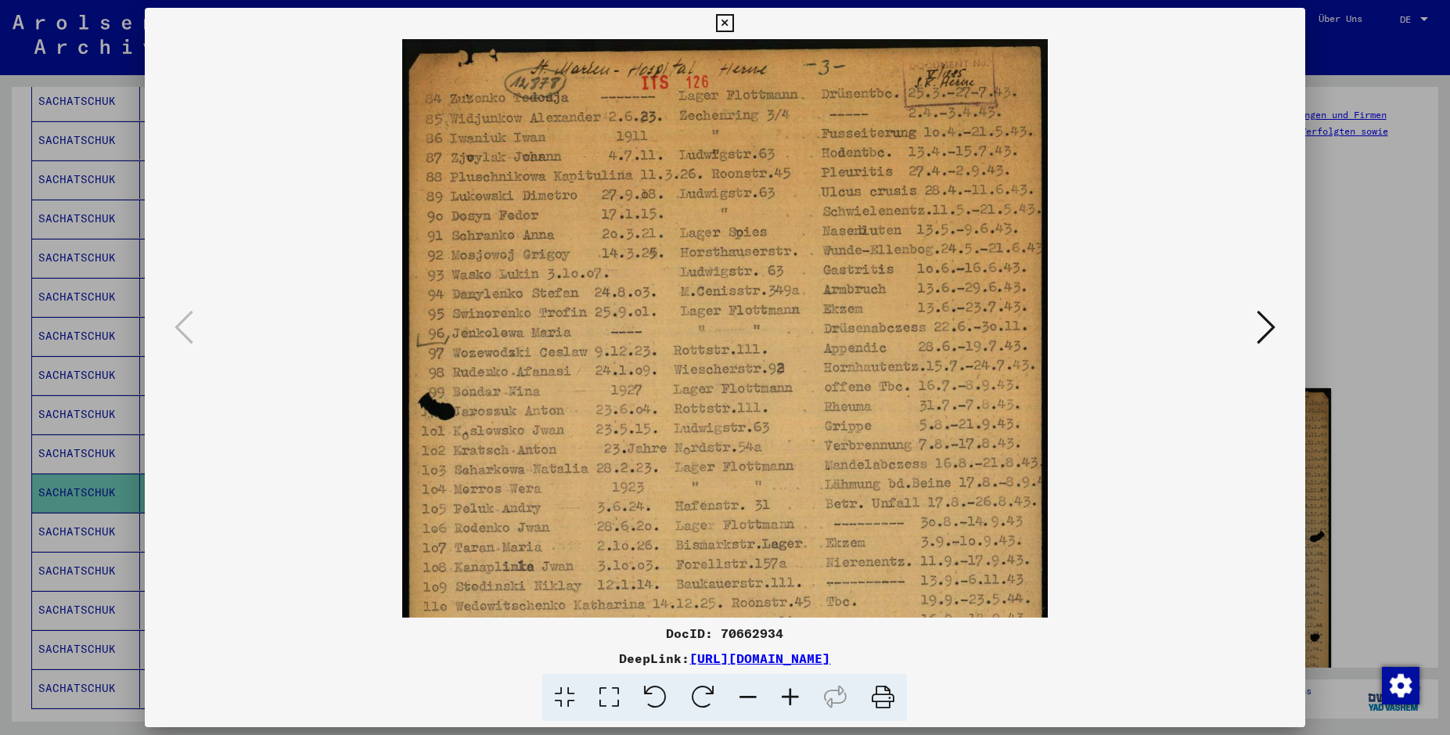
click at [788, 696] on icon at bounding box center [790, 698] width 42 height 48
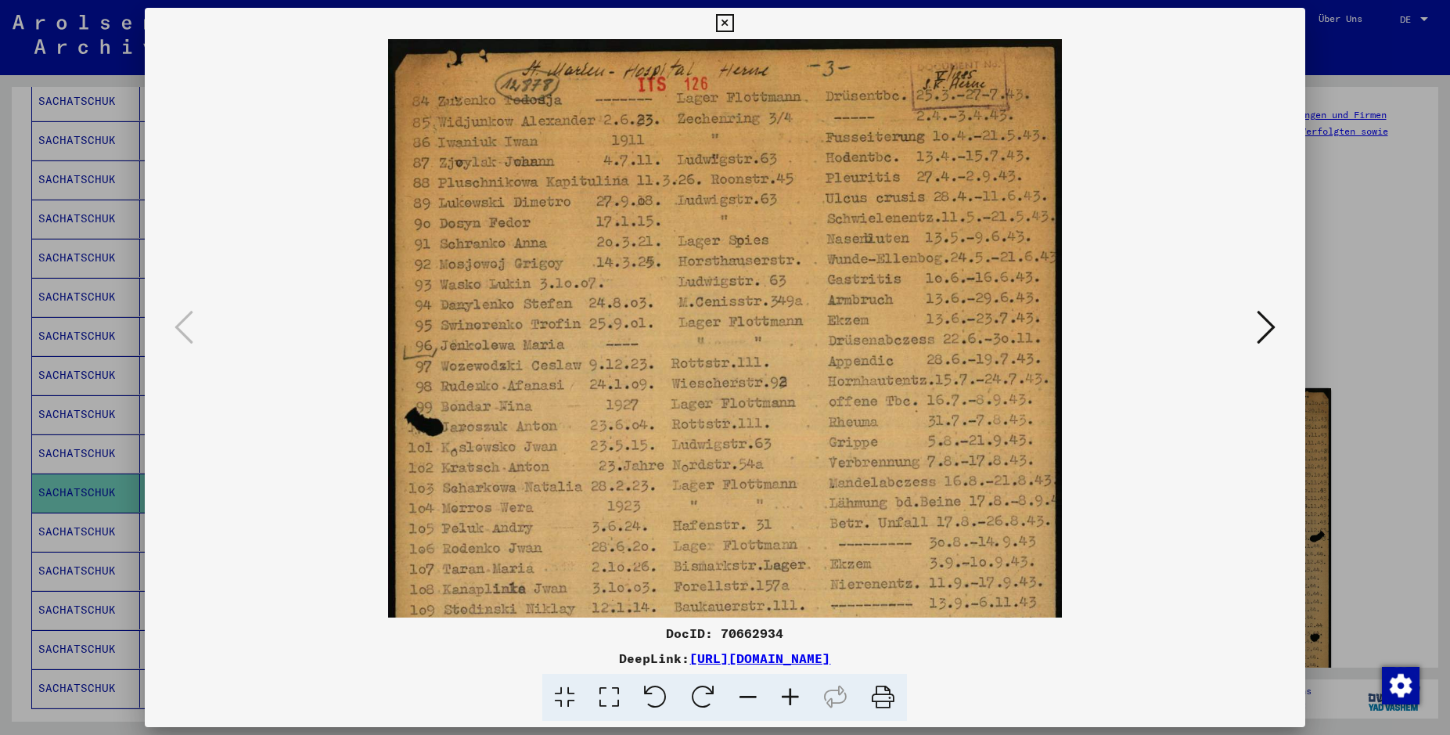
click at [788, 696] on icon at bounding box center [790, 698] width 42 height 48
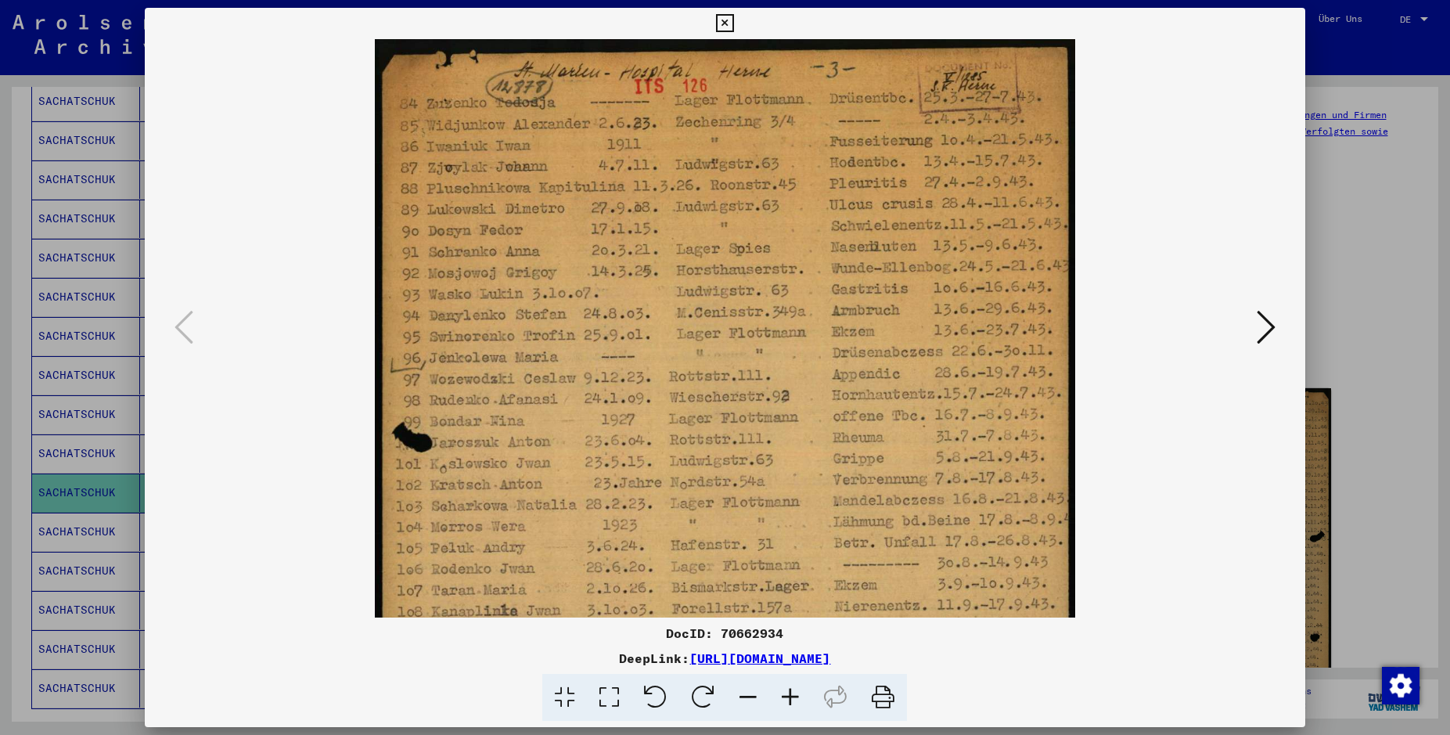
click at [788, 696] on icon at bounding box center [790, 698] width 42 height 48
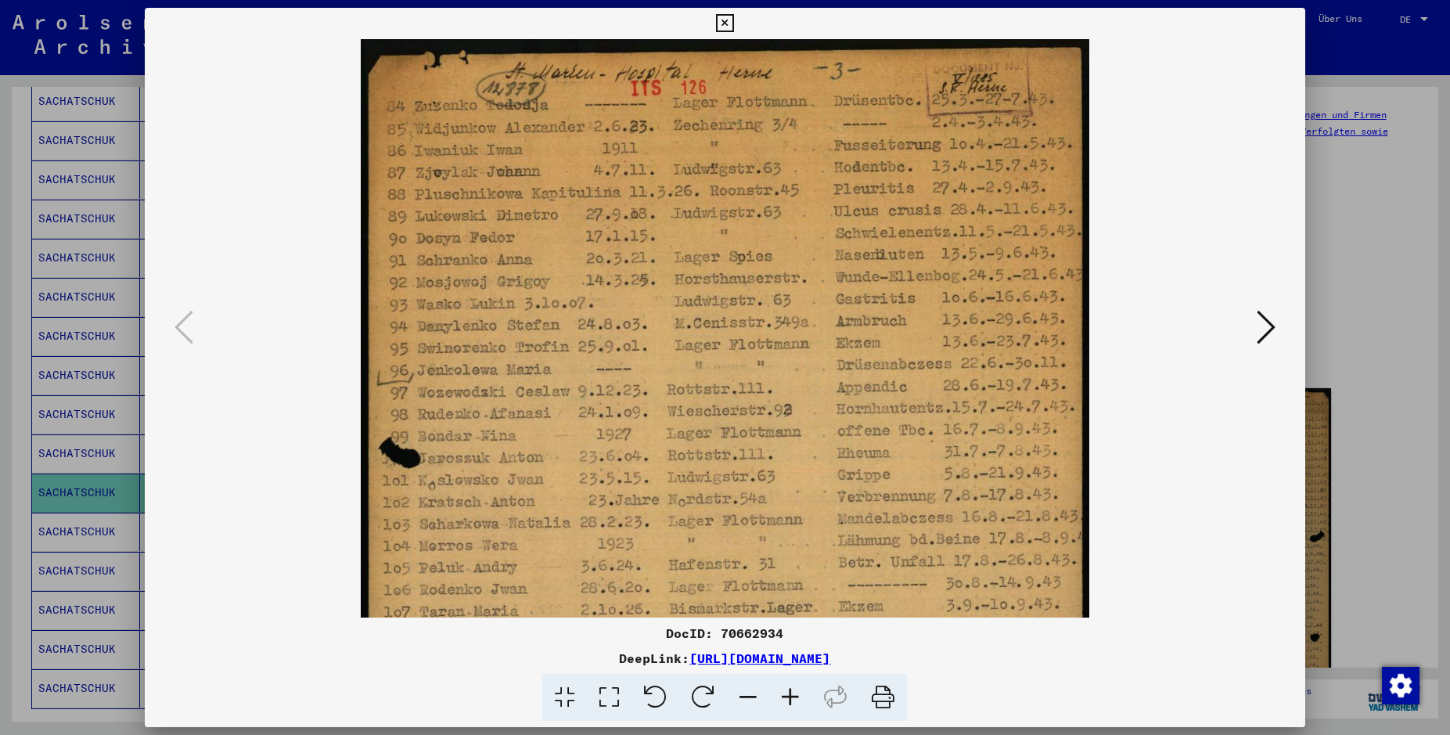
click at [734, 18] on icon at bounding box center [725, 23] width 18 height 19
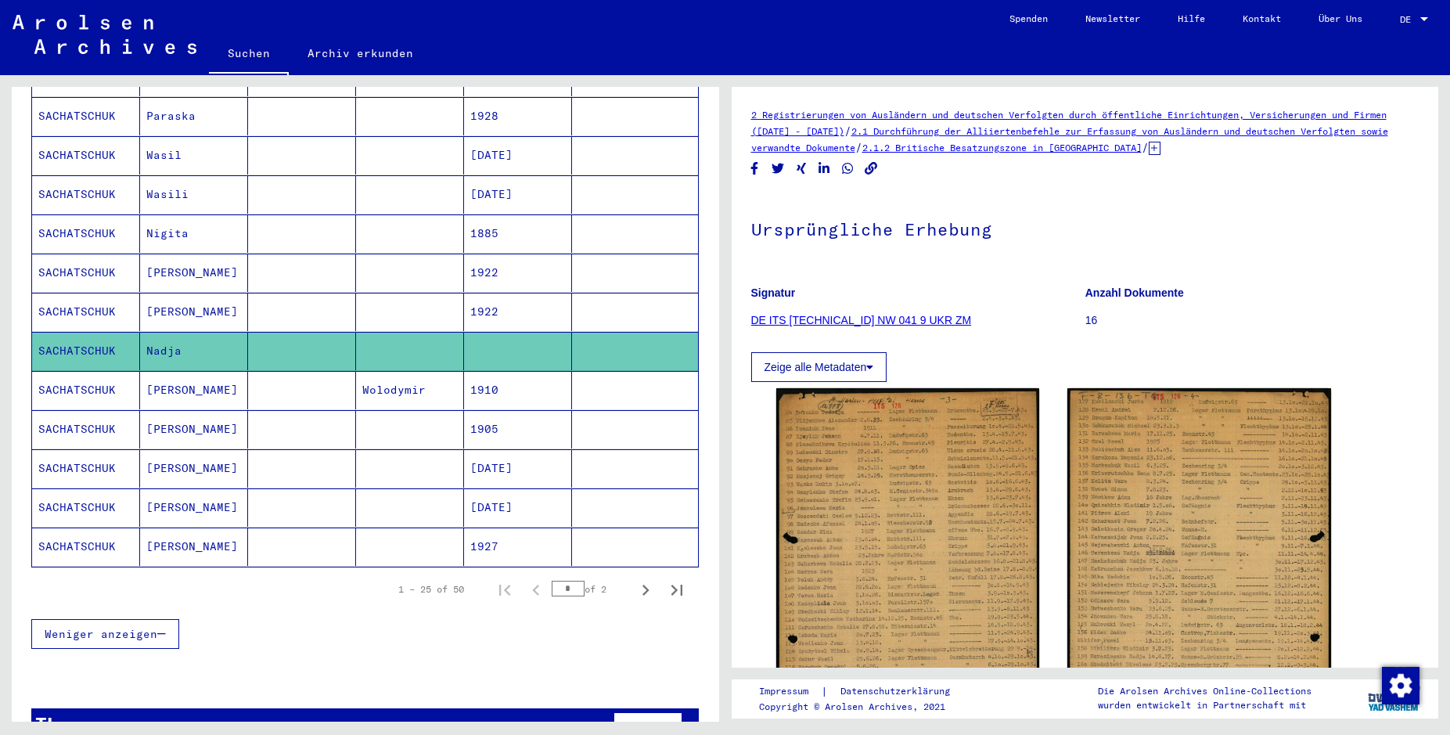
scroll to position [772, 0]
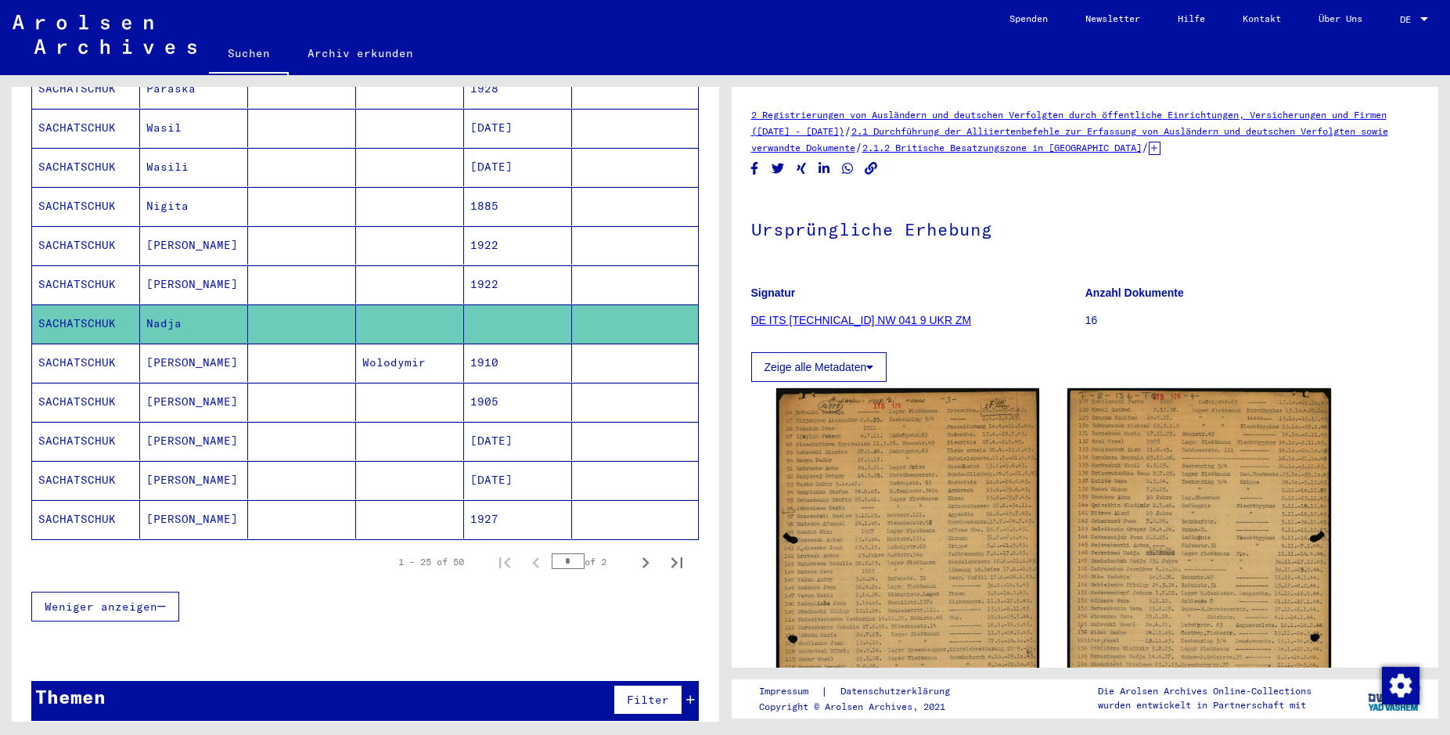
click at [394, 148] on mat-cell at bounding box center [410, 167] width 108 height 38
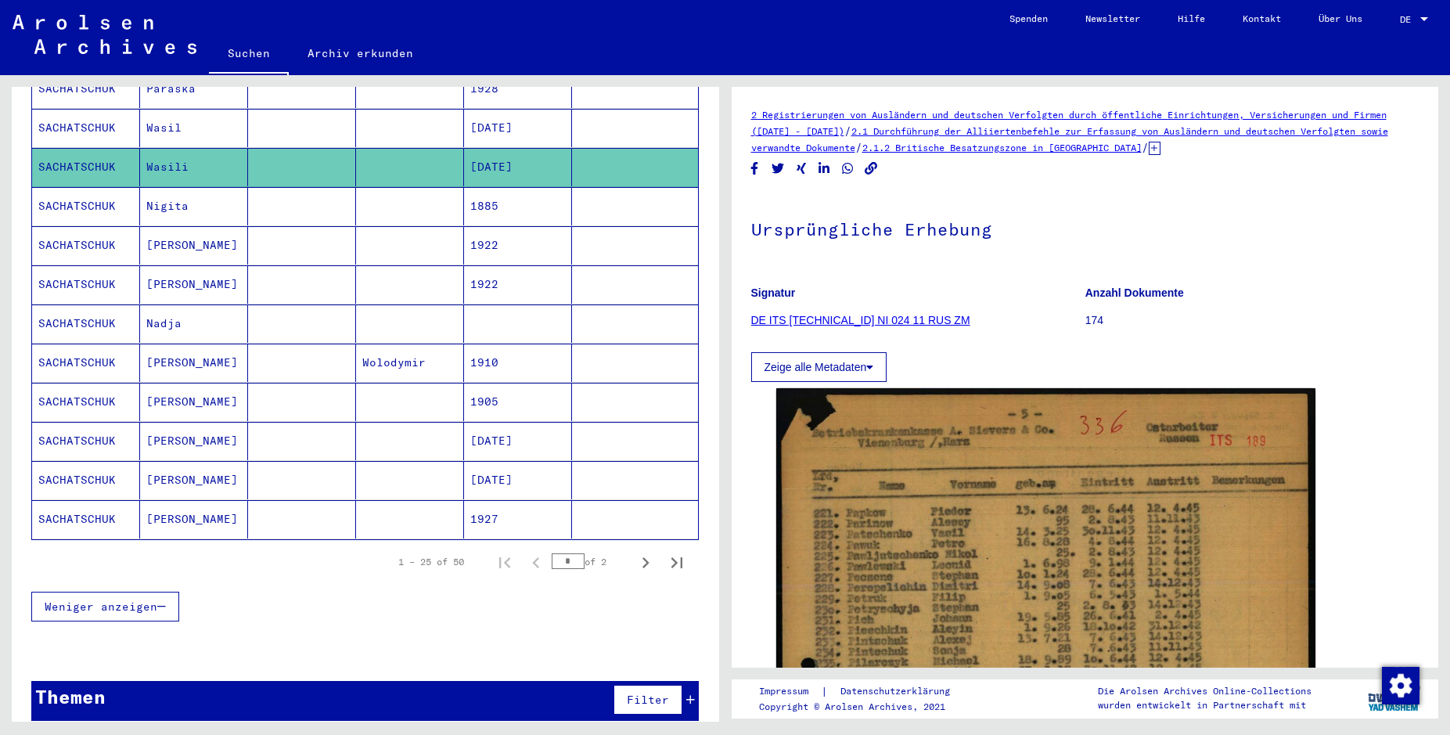
click at [398, 304] on mat-cell at bounding box center [410, 323] width 108 height 38
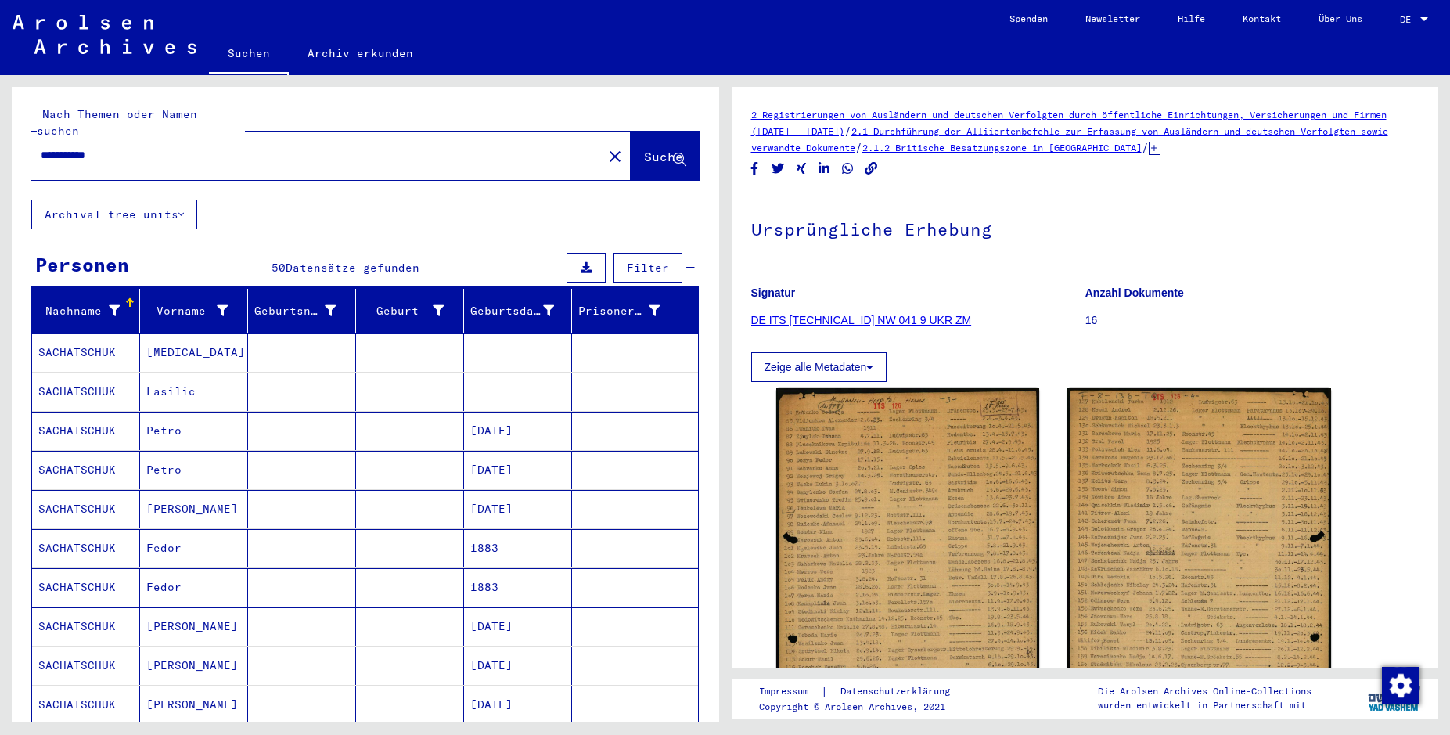
click at [412, 333] on mat-cell at bounding box center [410, 352] width 108 height 38
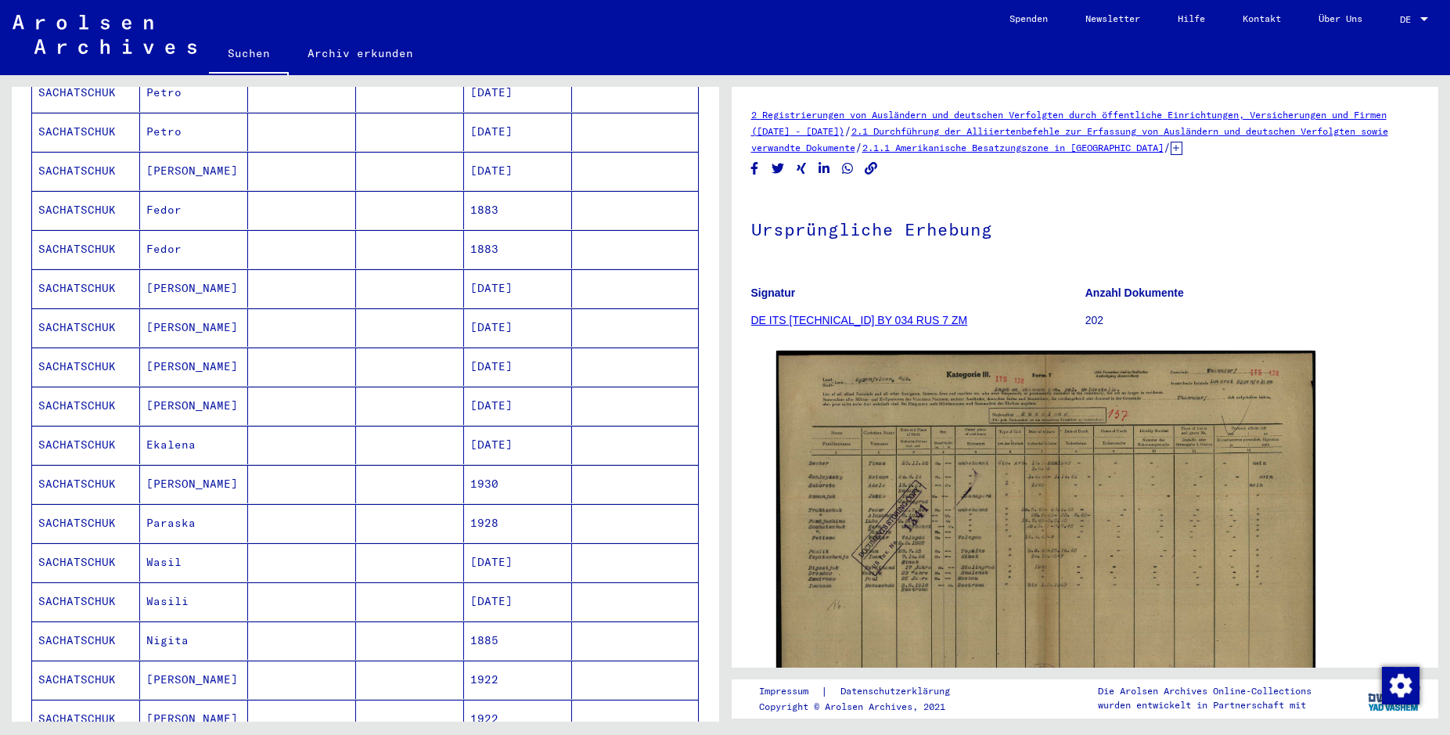
scroll to position [772, 0]
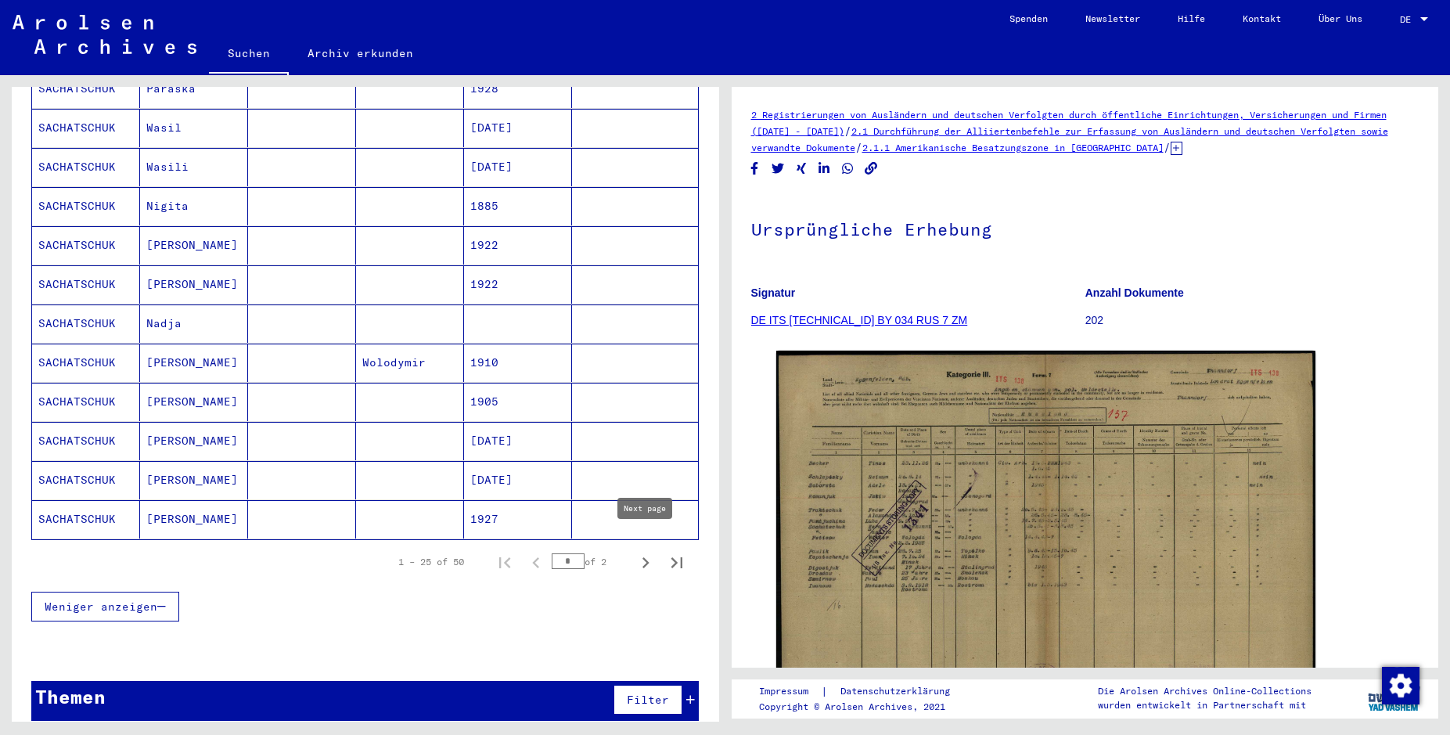
click at [642, 552] on icon "Next page" at bounding box center [645, 563] width 22 height 22
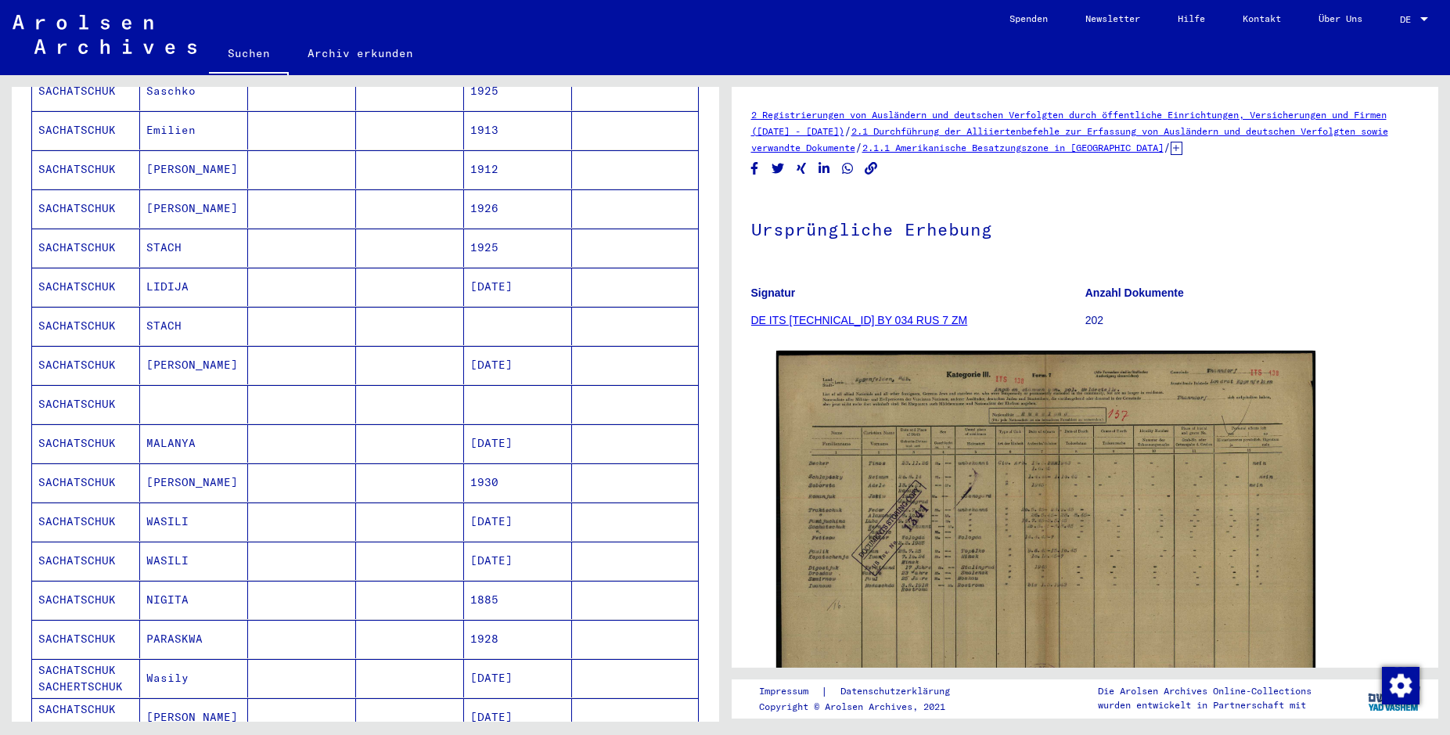
scroll to position [519, 0]
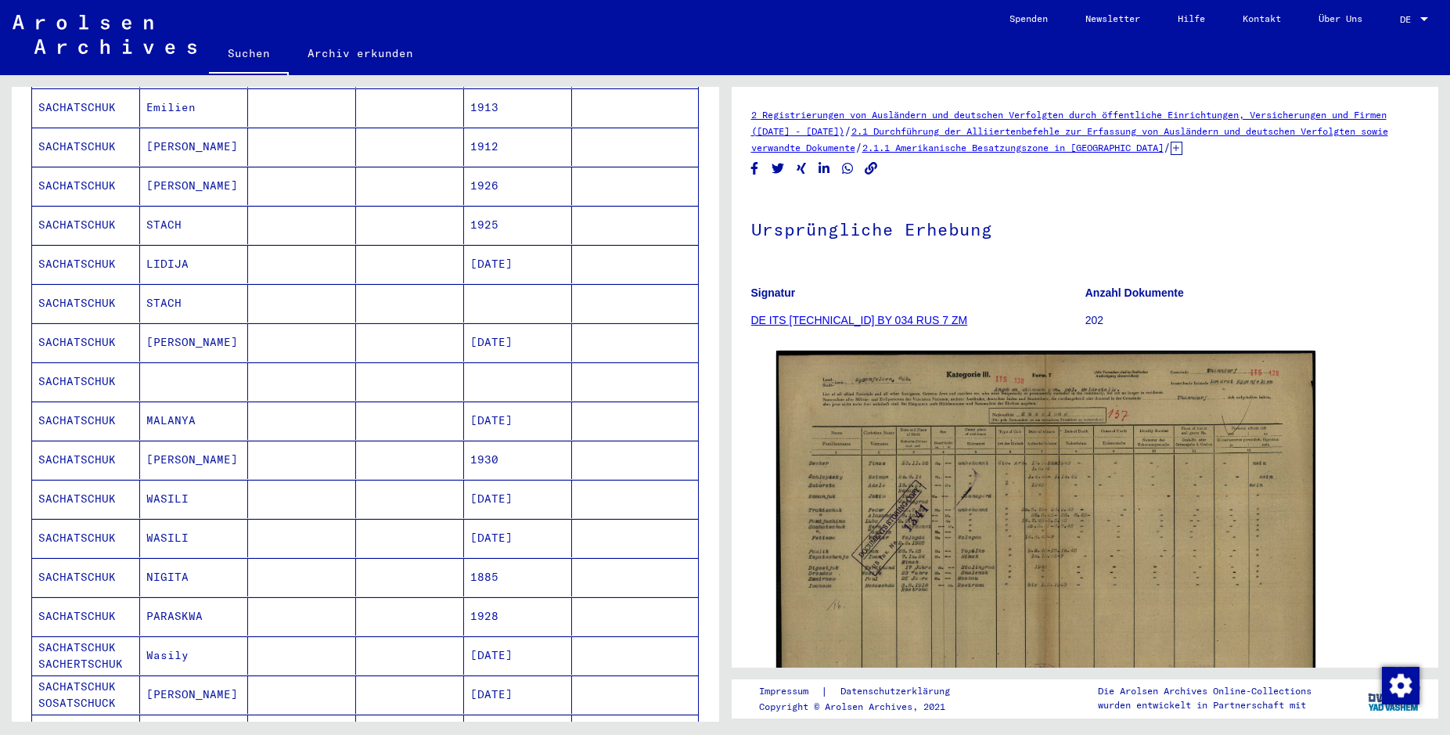
click at [405, 284] on mat-cell at bounding box center [410, 303] width 108 height 38
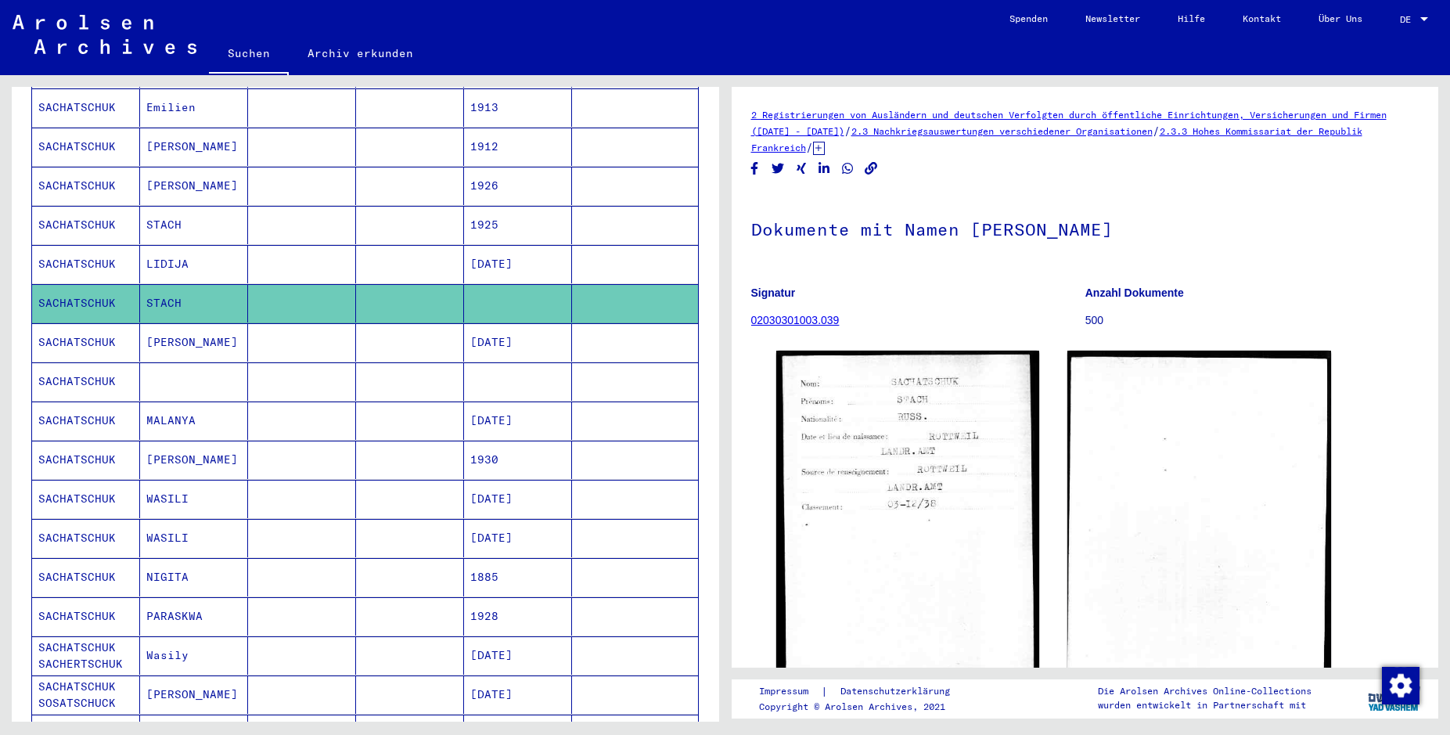
click at [429, 365] on mat-cell at bounding box center [410, 381] width 108 height 38
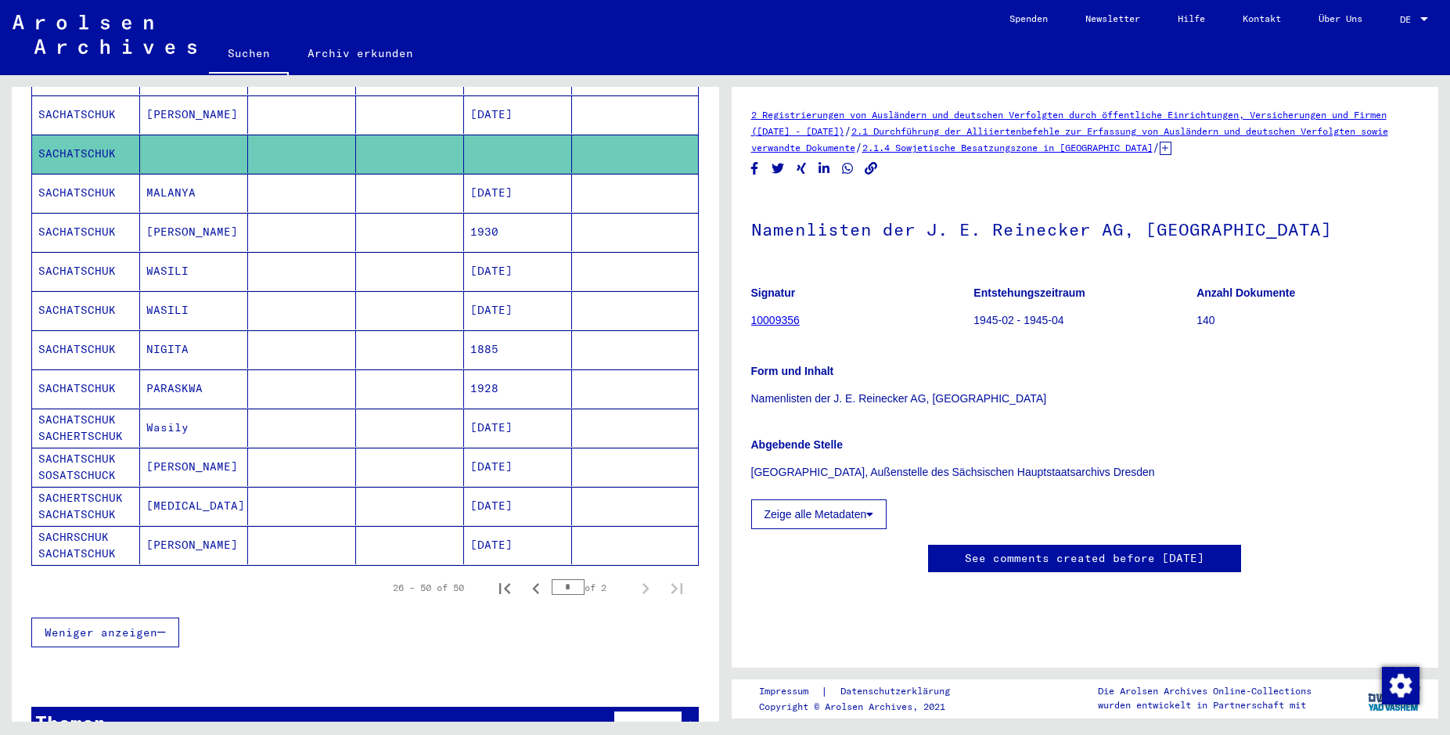
scroll to position [772, 0]
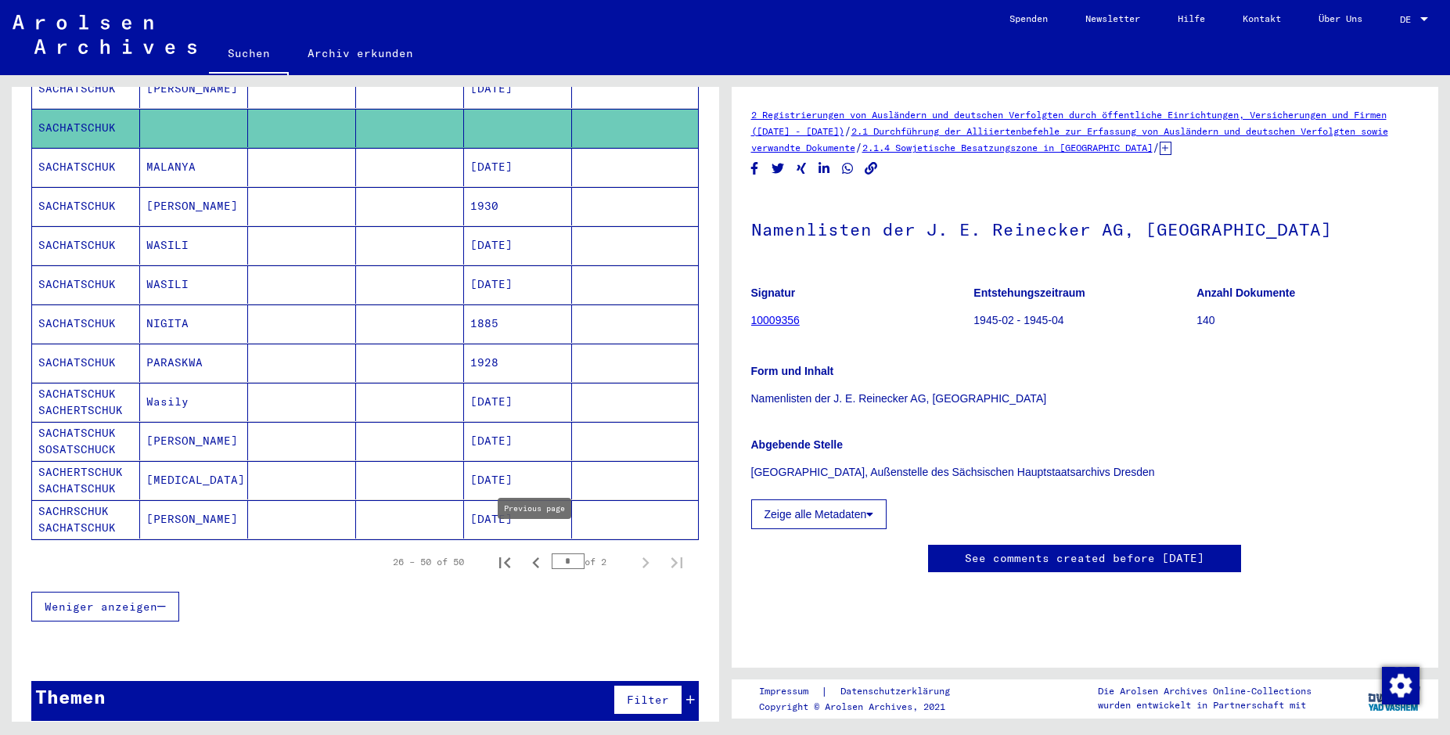
click at [535, 552] on icon "Previous page" at bounding box center [536, 563] width 22 height 22
type input "*"
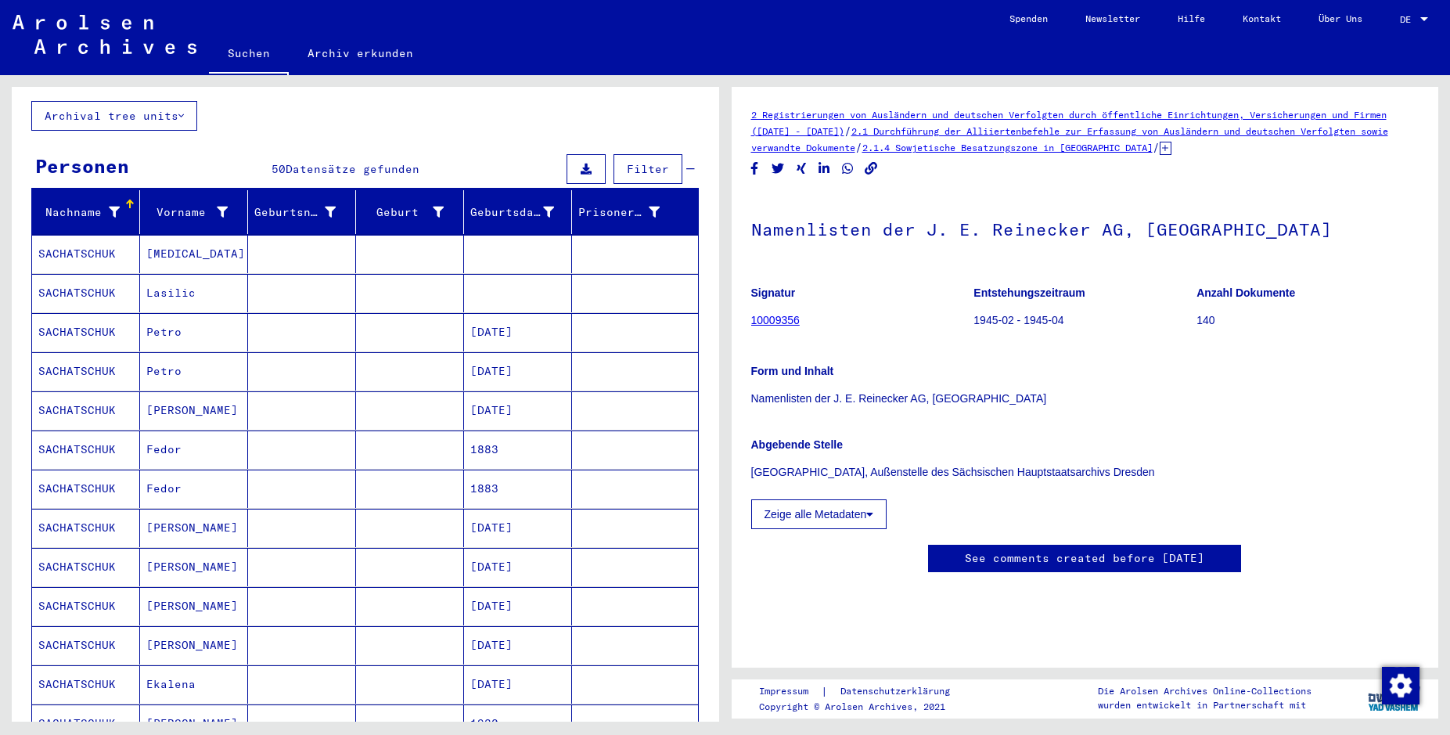
scroll to position [12, 0]
